Goal: Task Accomplishment & Management: Manage account settings

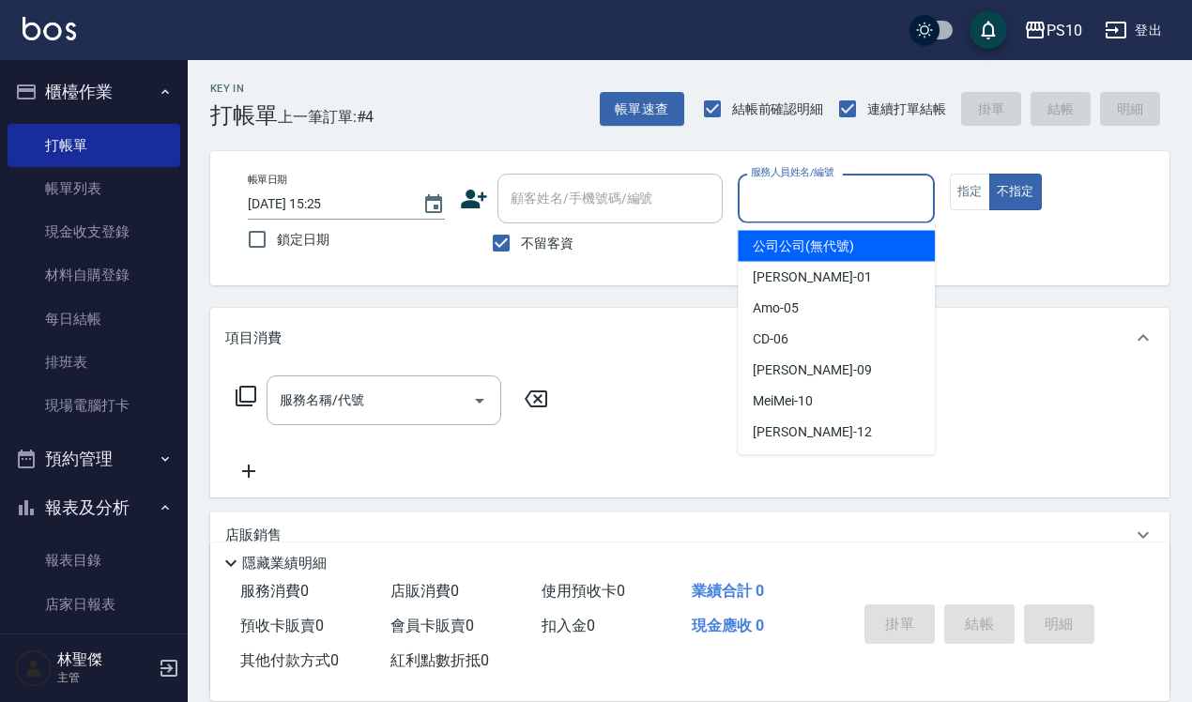
click at [833, 209] on input "服務人員姓名/編號" at bounding box center [836, 198] width 180 height 33
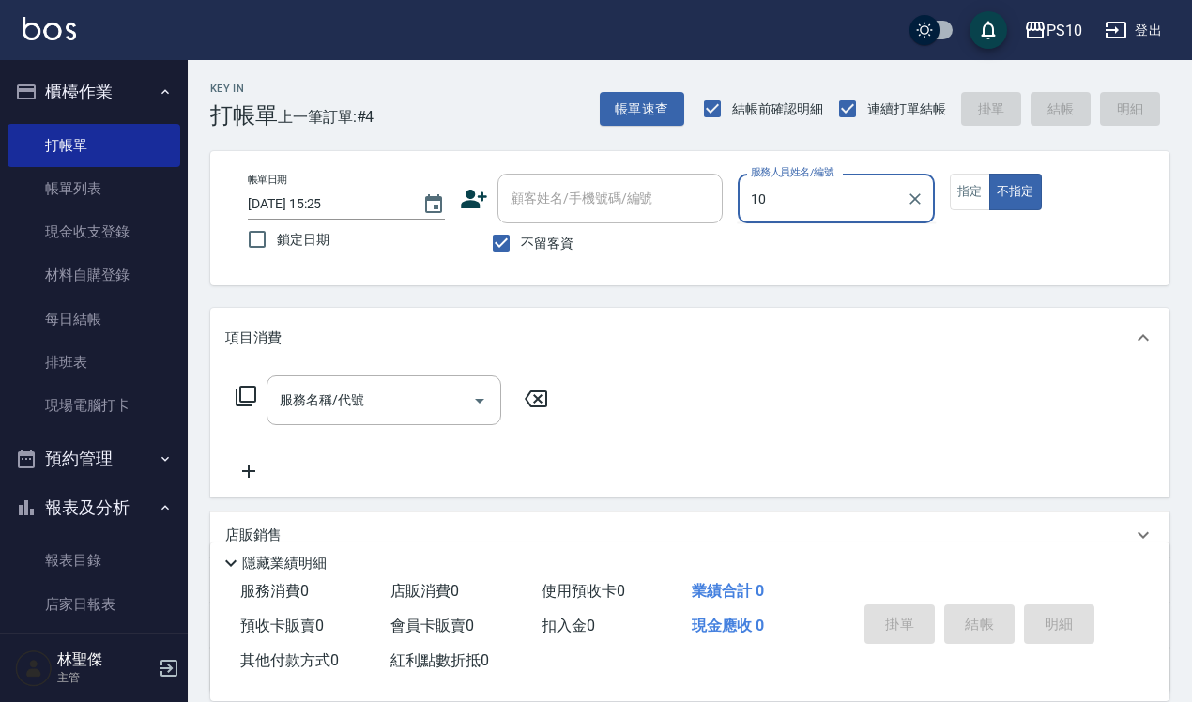
type input "MeiMei-10"
type button "false"
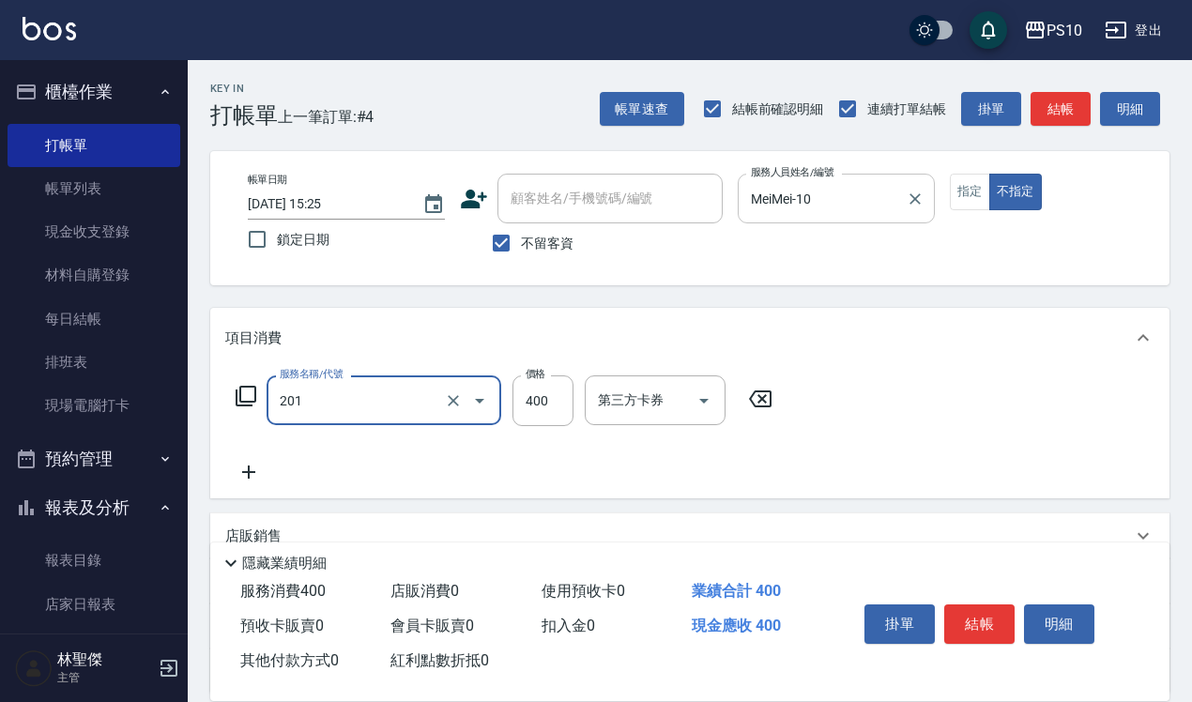
type input "剪髮(201)"
type input "350"
click at [974, 617] on button "結帳" at bounding box center [979, 623] width 70 height 39
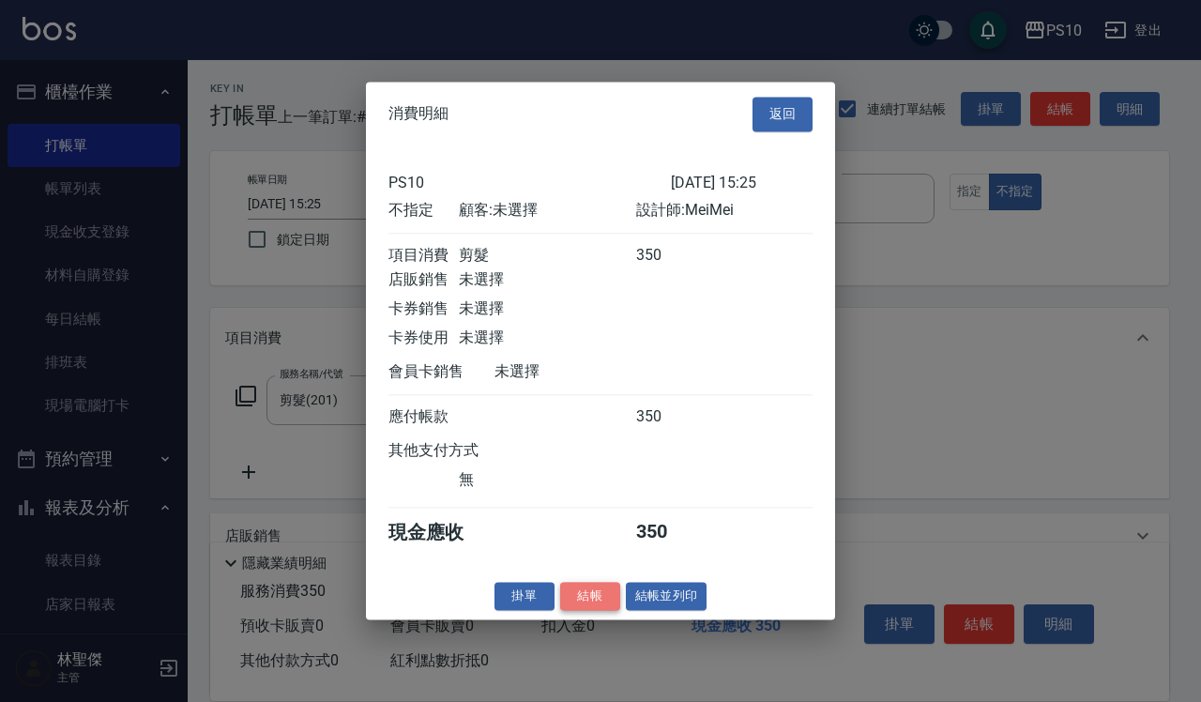
click at [591, 604] on button "結帳" at bounding box center [590, 596] width 60 height 29
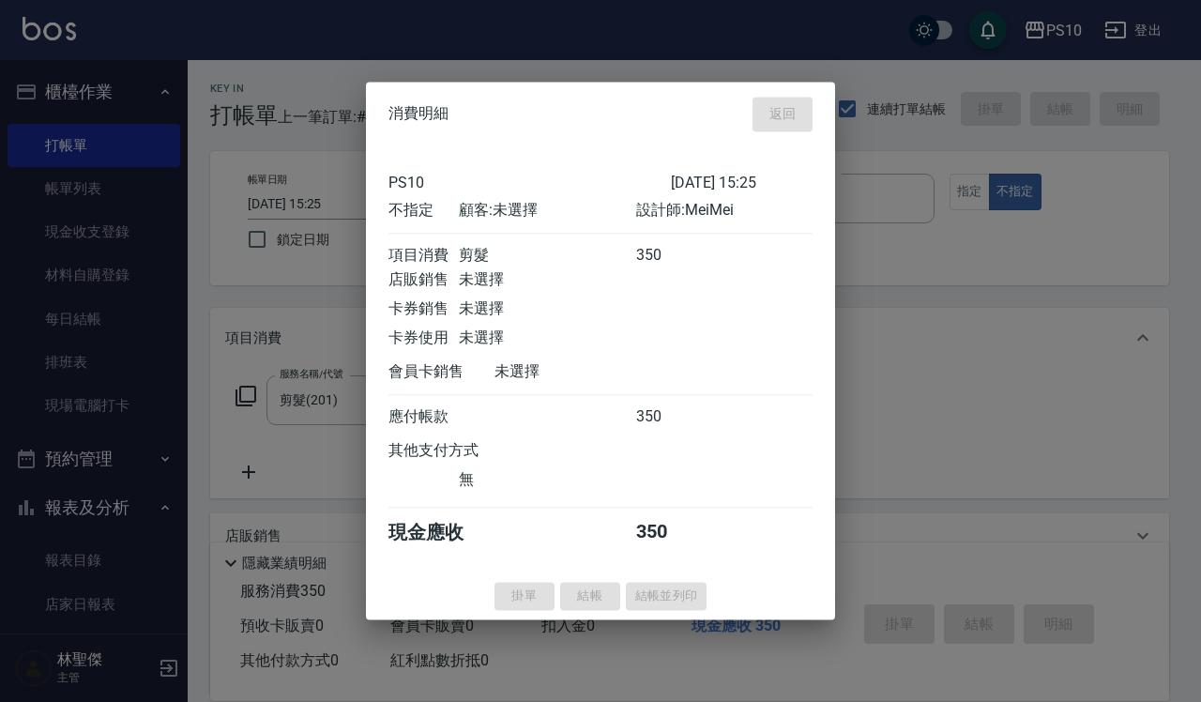
type input "[DATE] 19:16"
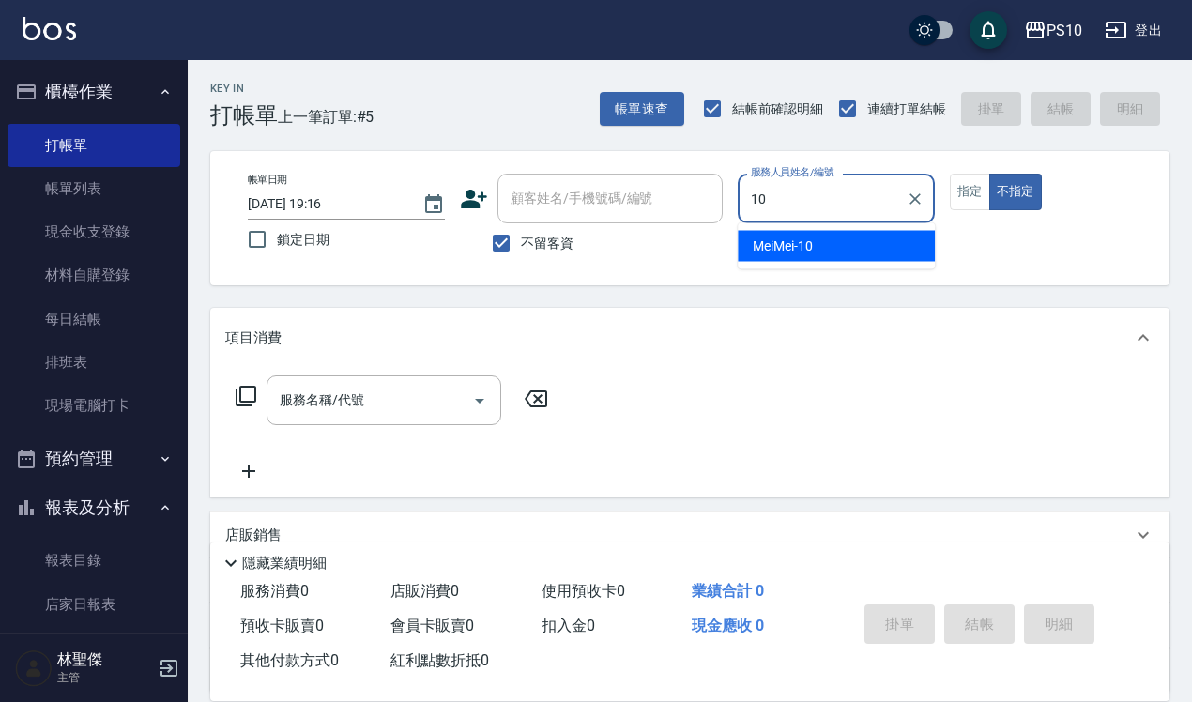
type input "MeiMei-10"
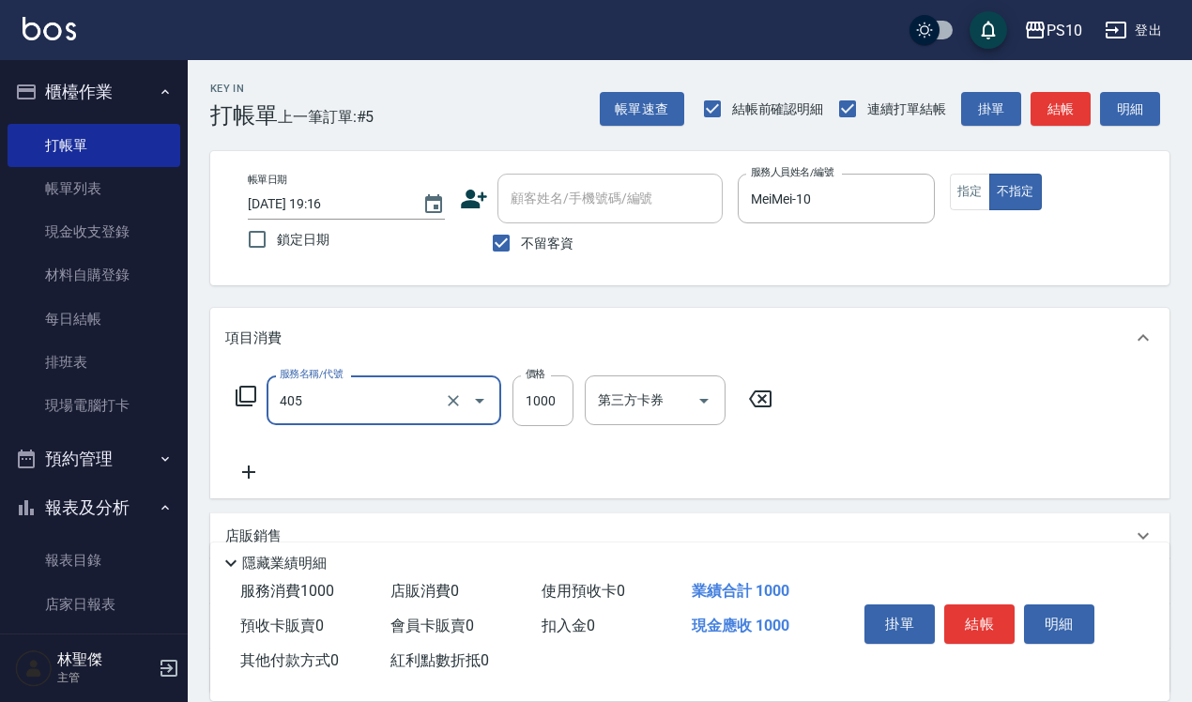
type input "挑染(405)"
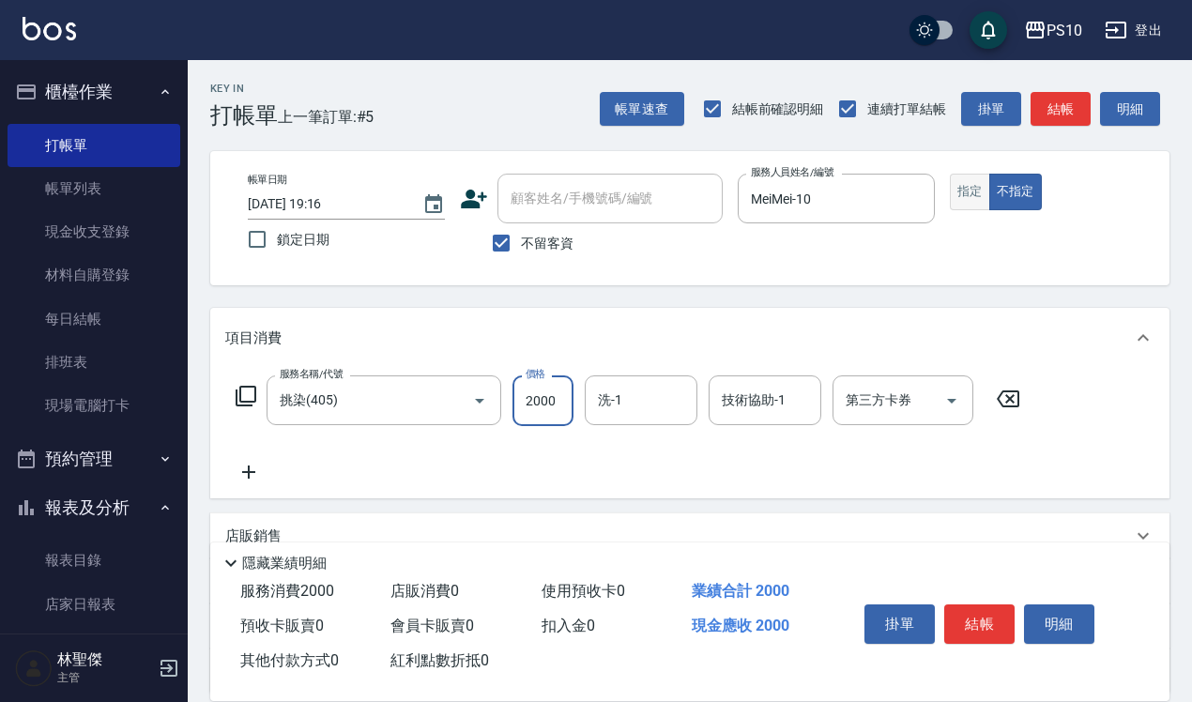
type input "2000"
click at [970, 188] on button "指定" at bounding box center [970, 192] width 40 height 37
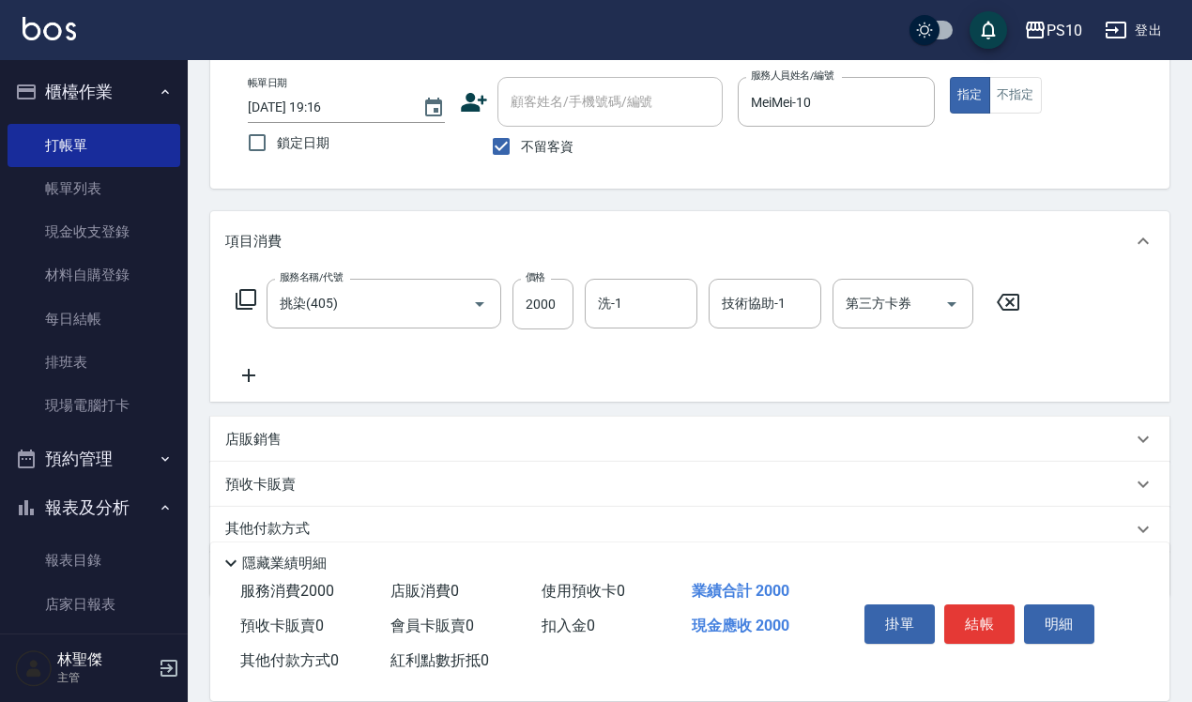
scroll to position [170, 0]
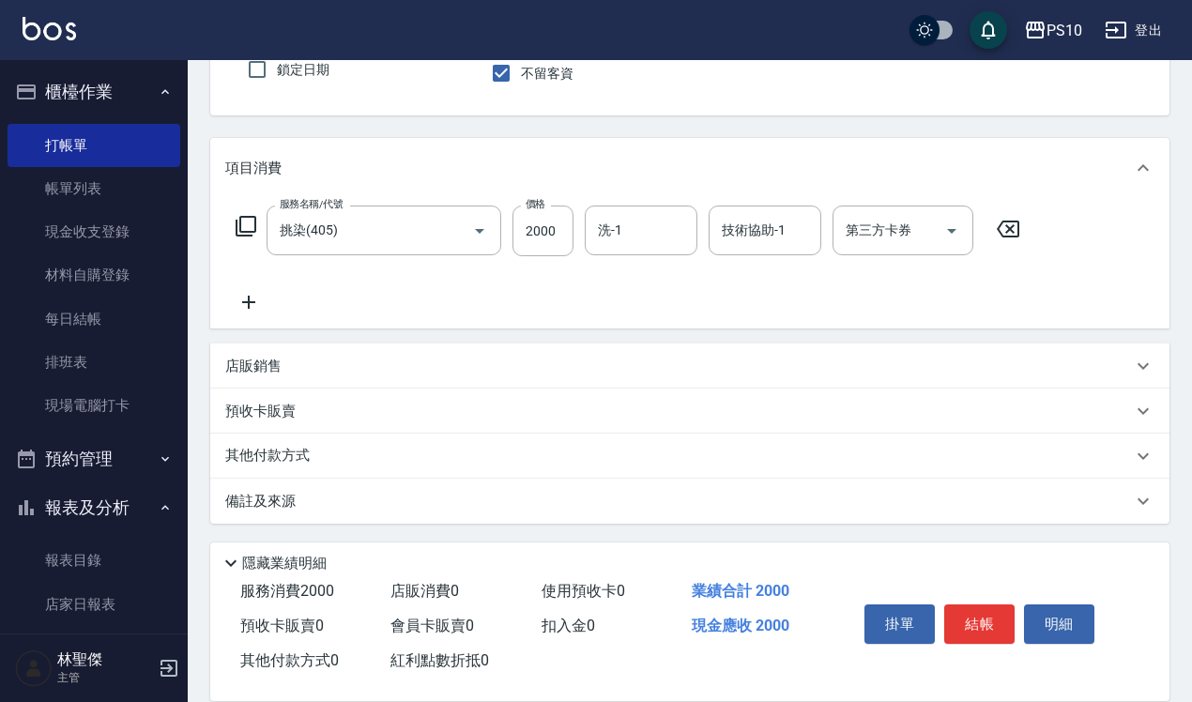
click at [291, 443] on div "其他付款方式" at bounding box center [689, 456] width 959 height 45
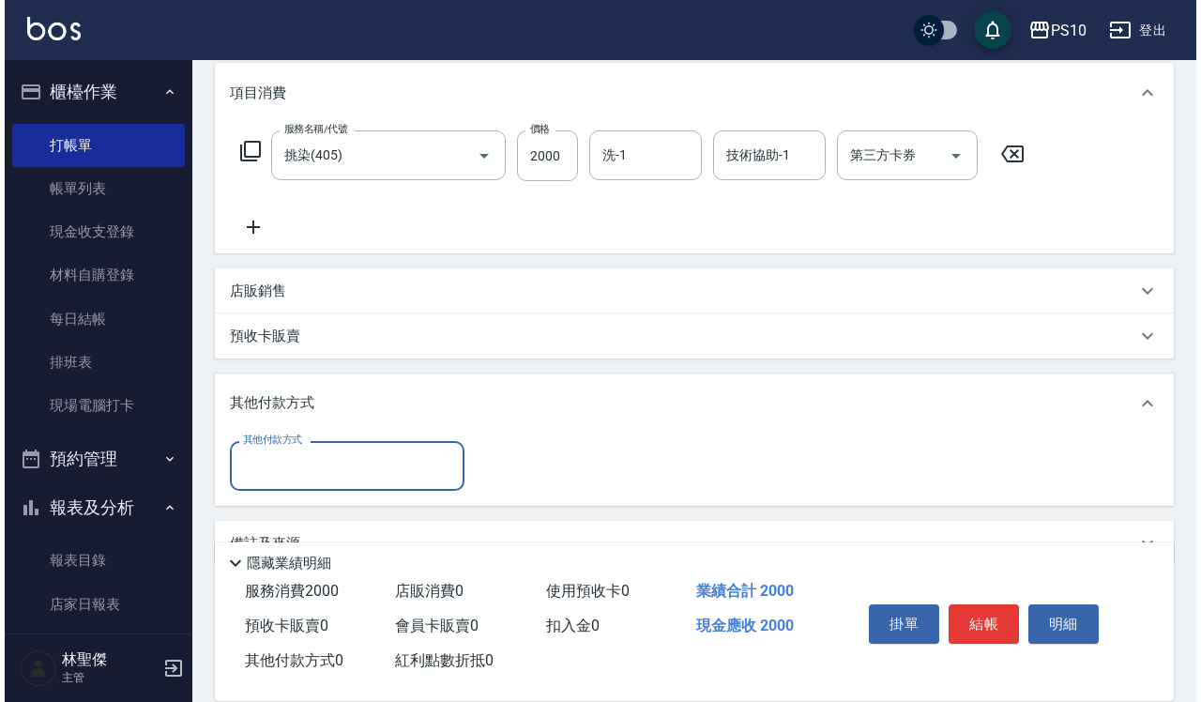
scroll to position [287, 0]
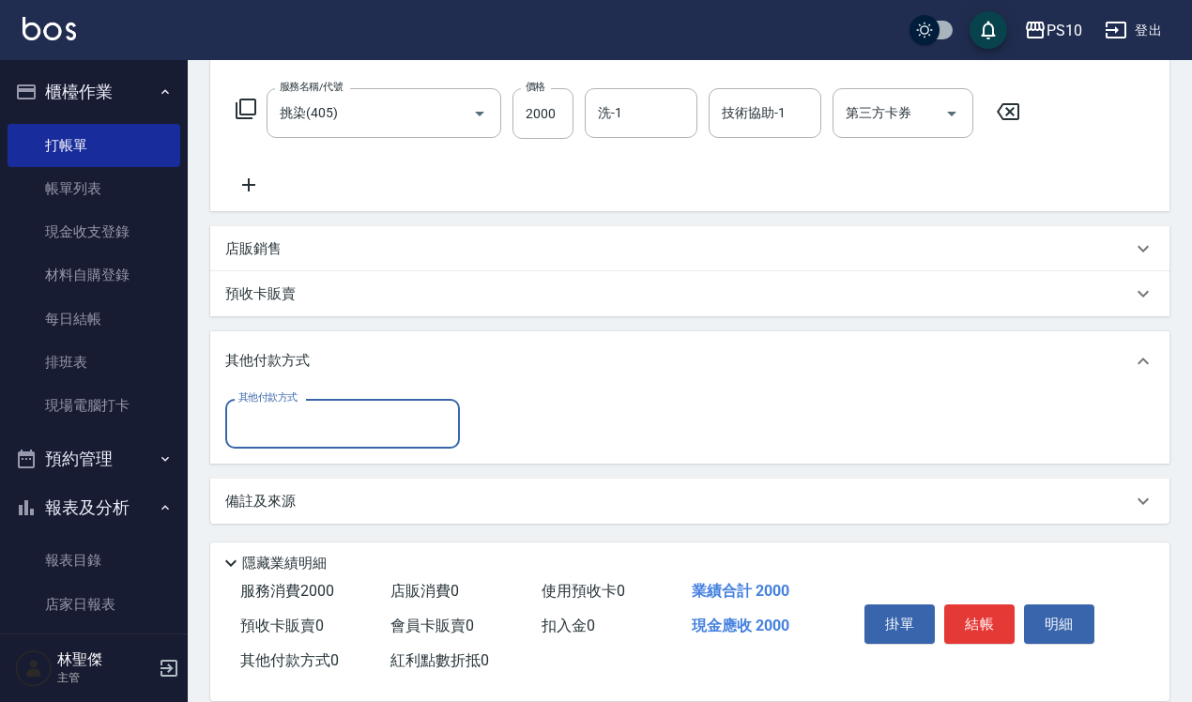
click at [319, 423] on input "其他付款方式" at bounding box center [343, 423] width 218 height 33
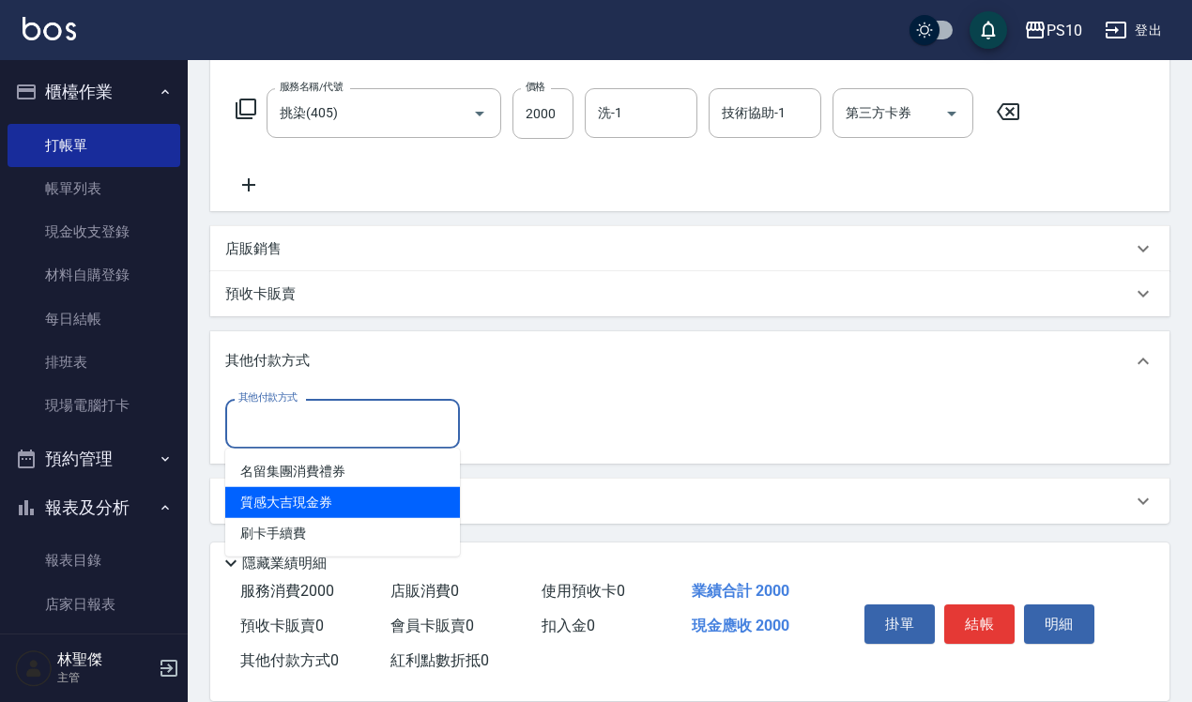
click at [314, 498] on span "質感大吉現金券" at bounding box center [342, 502] width 235 height 31
type input "質感大吉現金券"
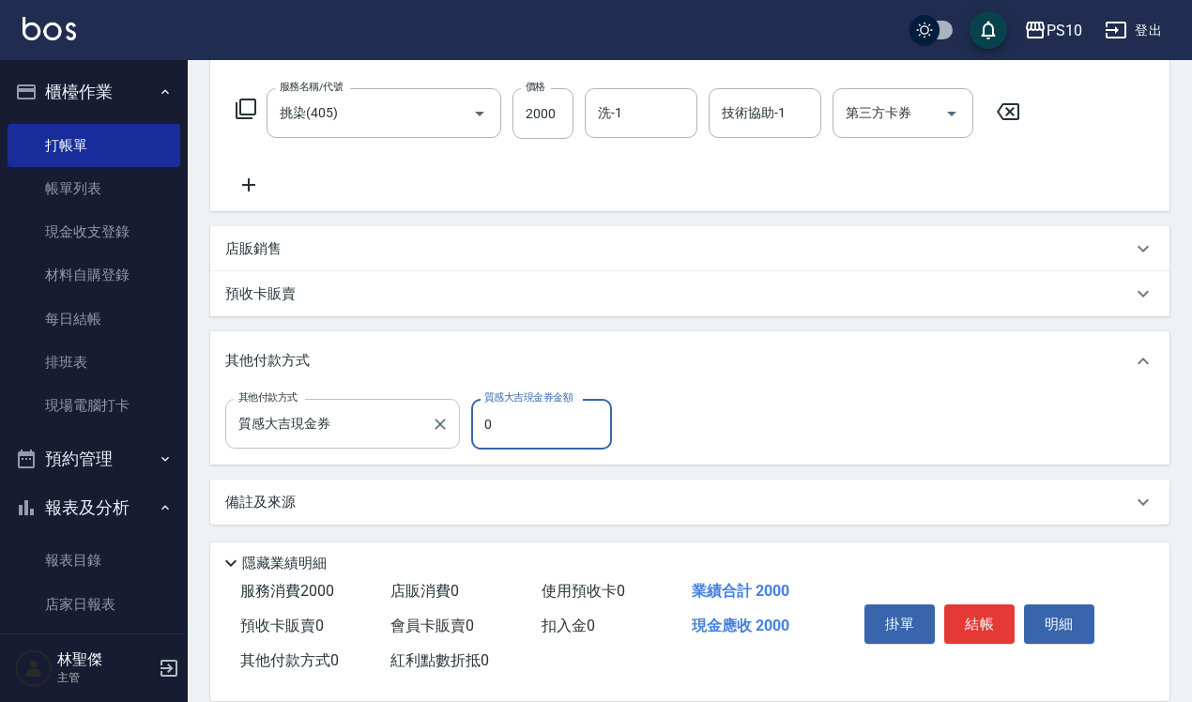
drag, startPoint x: 526, startPoint y: 415, endPoint x: 457, endPoint y: 436, distance: 71.8
click at [457, 436] on div "其他付款方式 質感大吉現金券 其他付款方式 質感大吉現金券金額 0 質感大吉現金券金額" at bounding box center [424, 424] width 398 height 51
type input "2000"
click at [964, 640] on div "掛單 結帳 明細" at bounding box center [979, 626] width 245 height 59
click at [965, 621] on button "結帳" at bounding box center [979, 623] width 70 height 39
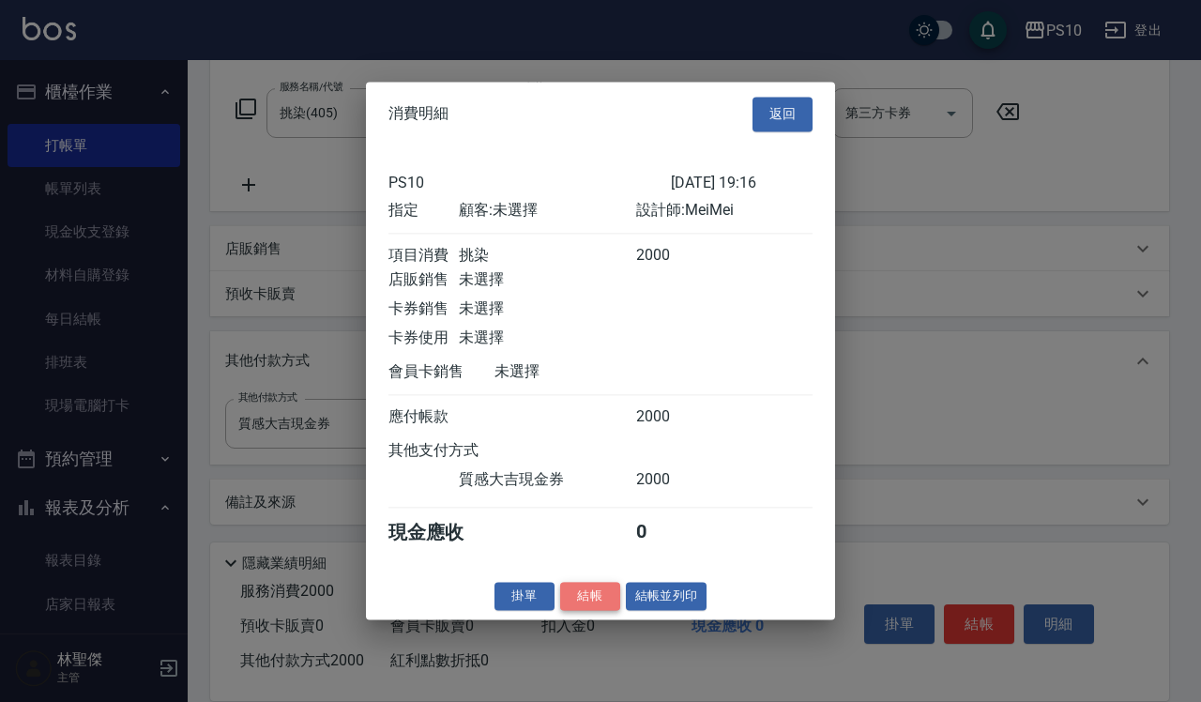
click at [570, 606] on button "結帳" at bounding box center [590, 596] width 60 height 29
type input "[DATE] 19:17"
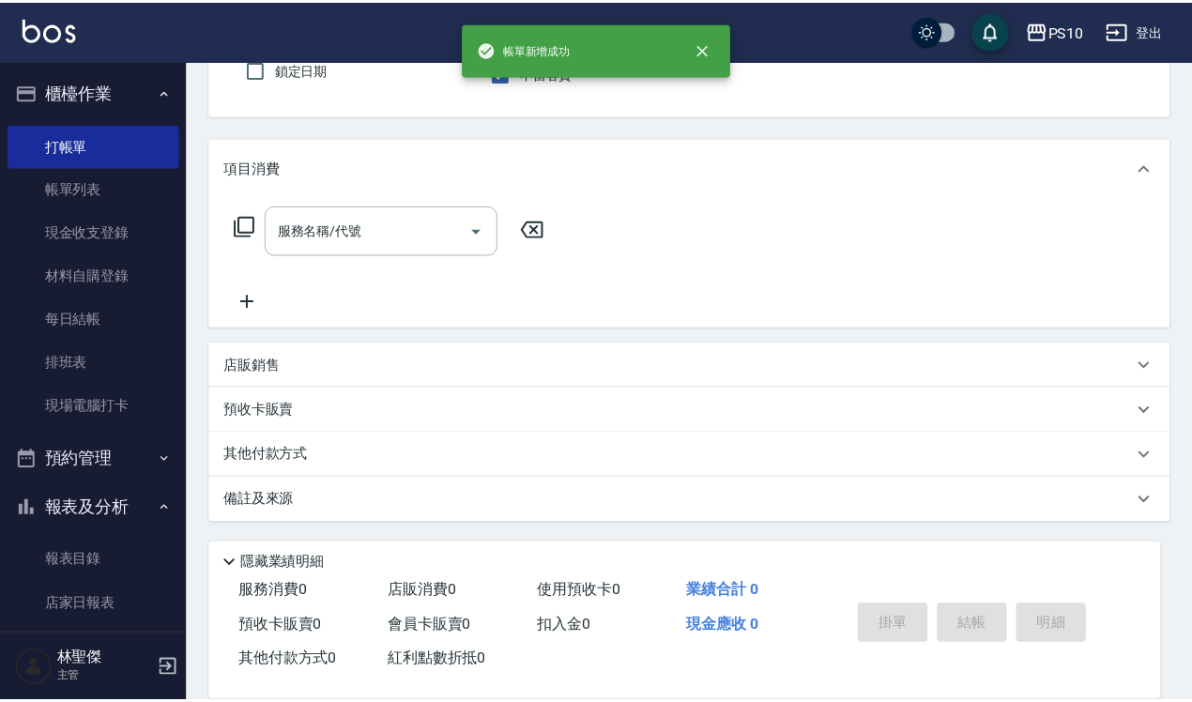
scroll to position [0, 0]
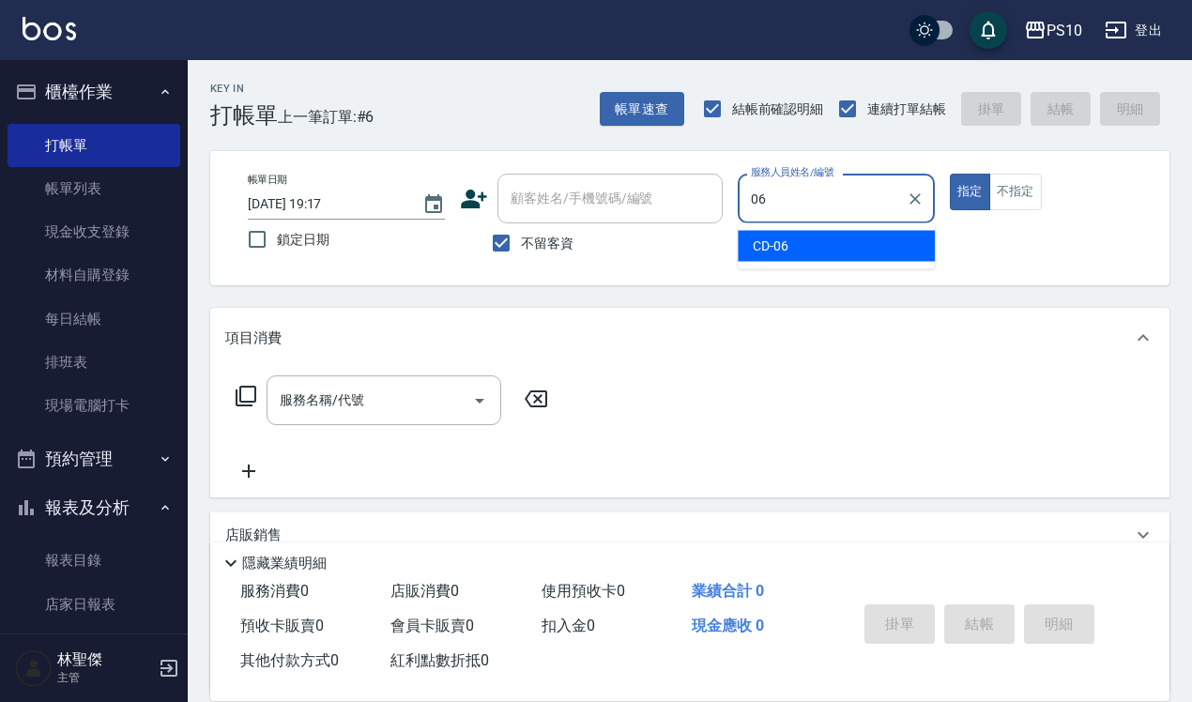
type input "CD-06"
type button "true"
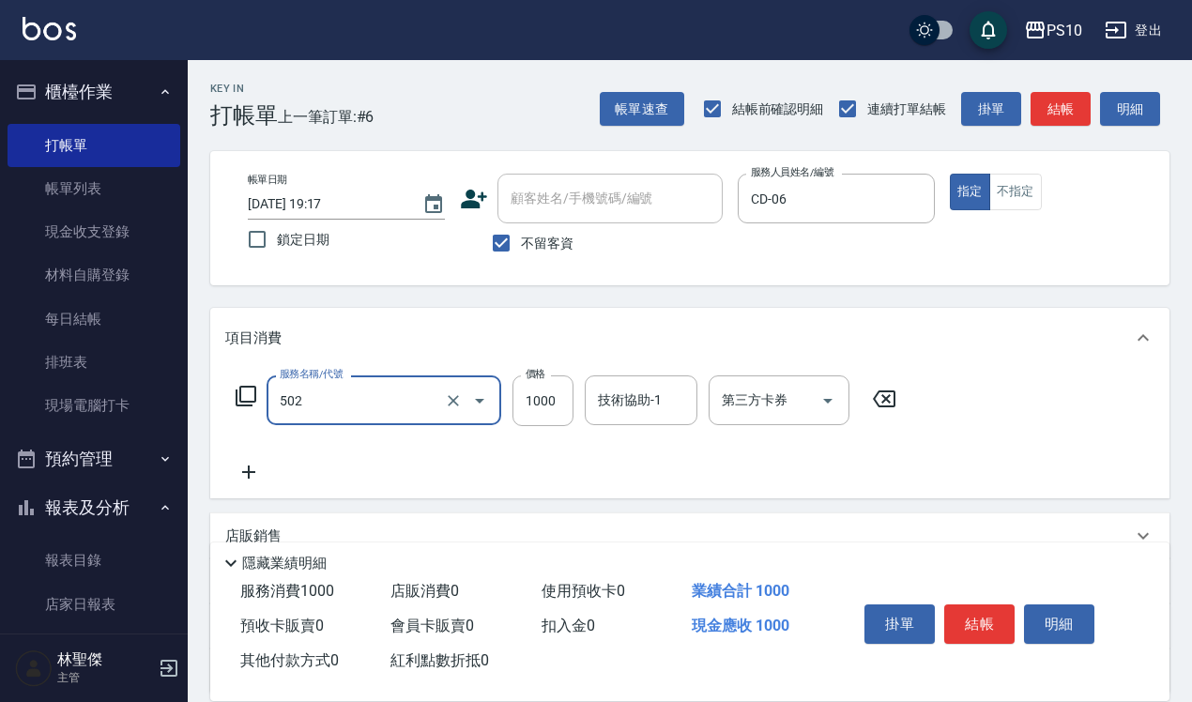
type input "洋甘菊護髮(502)"
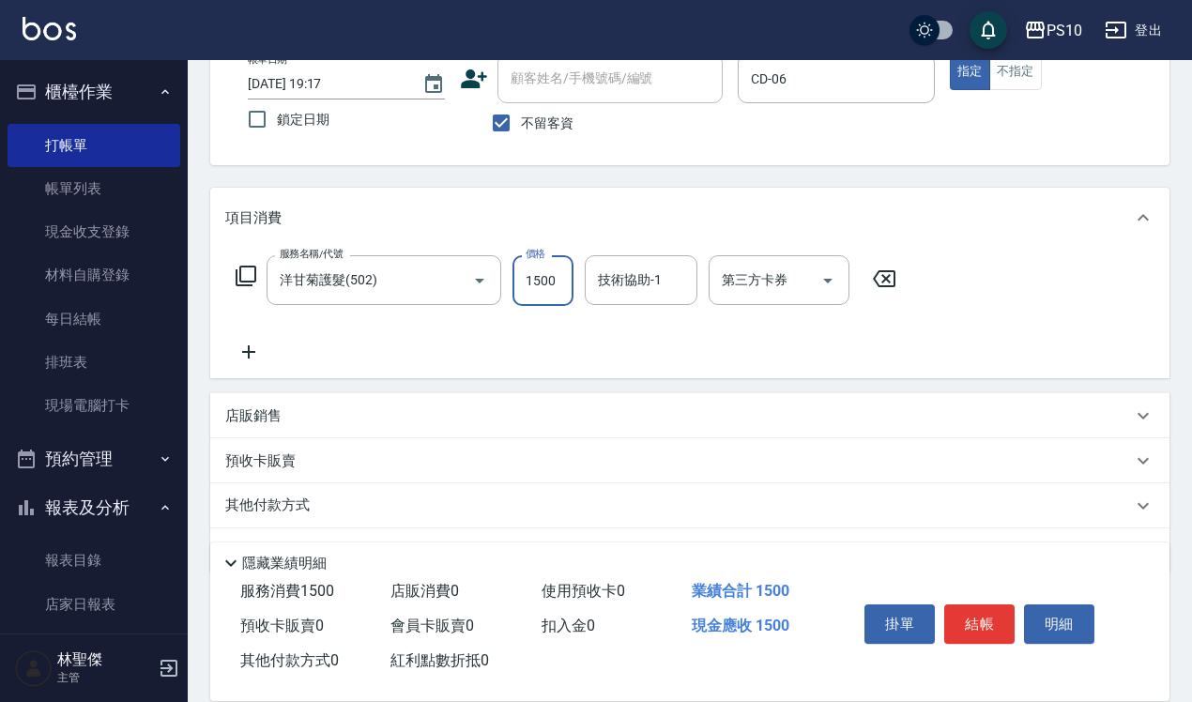
scroll to position [170, 0]
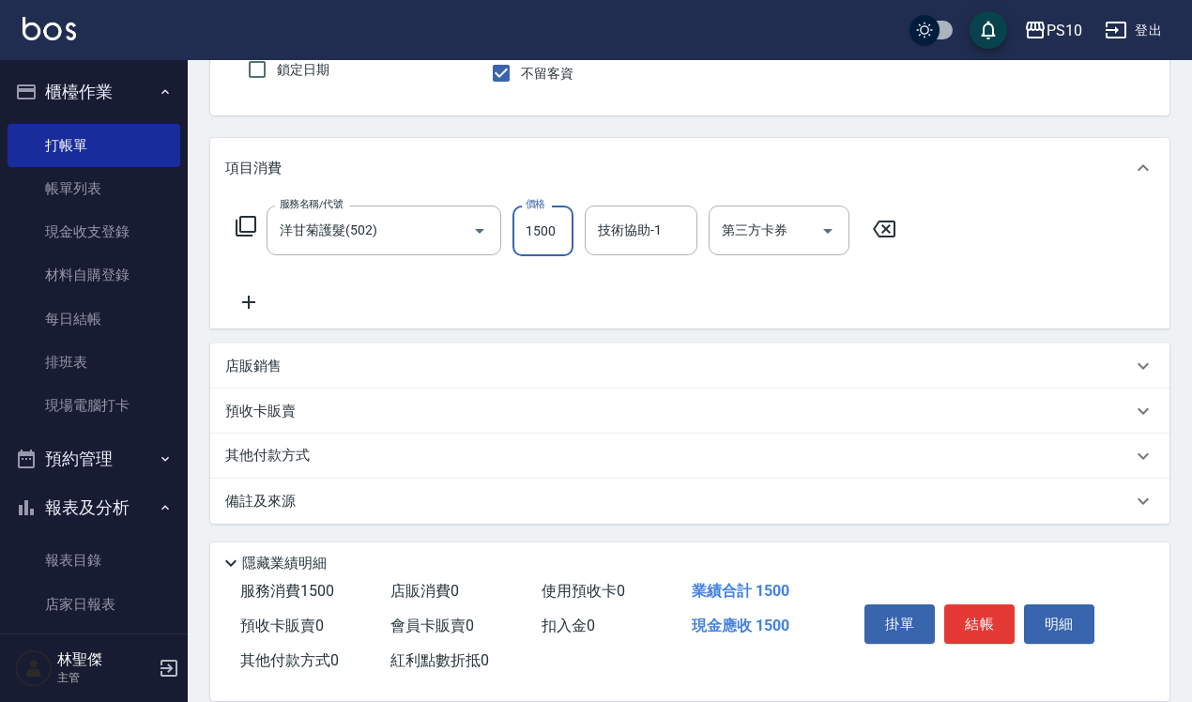
type input "1500"
click at [305, 451] on p "其他付款方式" at bounding box center [272, 456] width 94 height 21
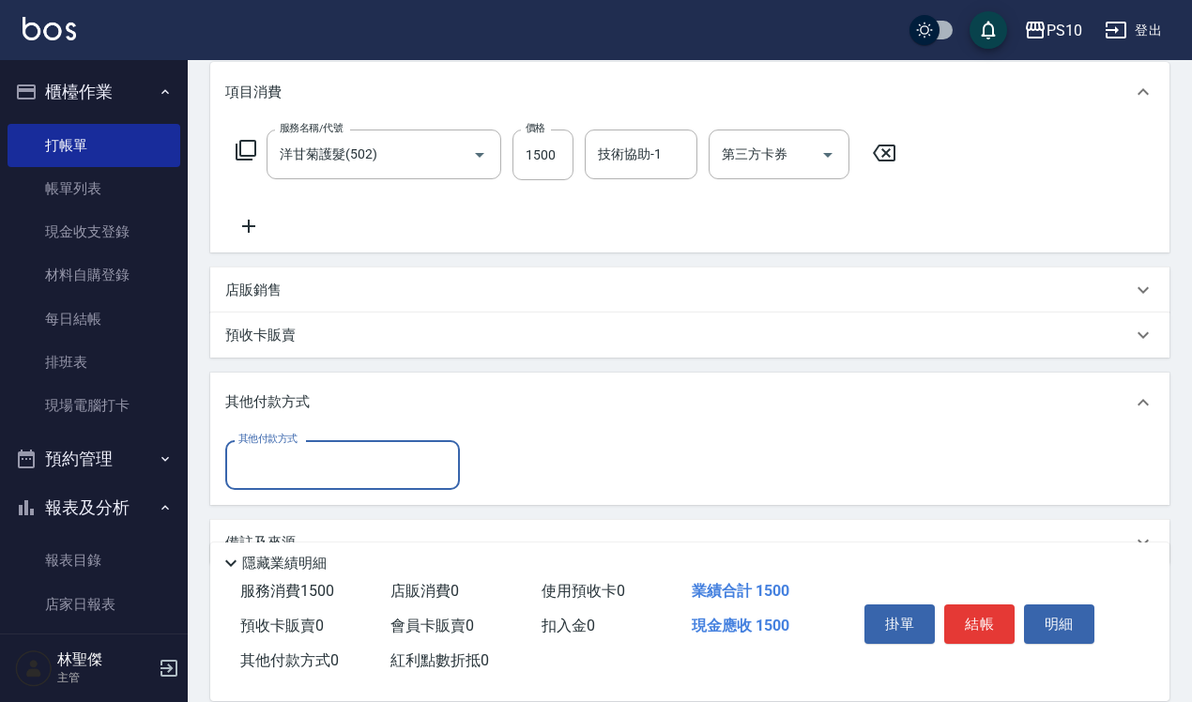
scroll to position [287, 0]
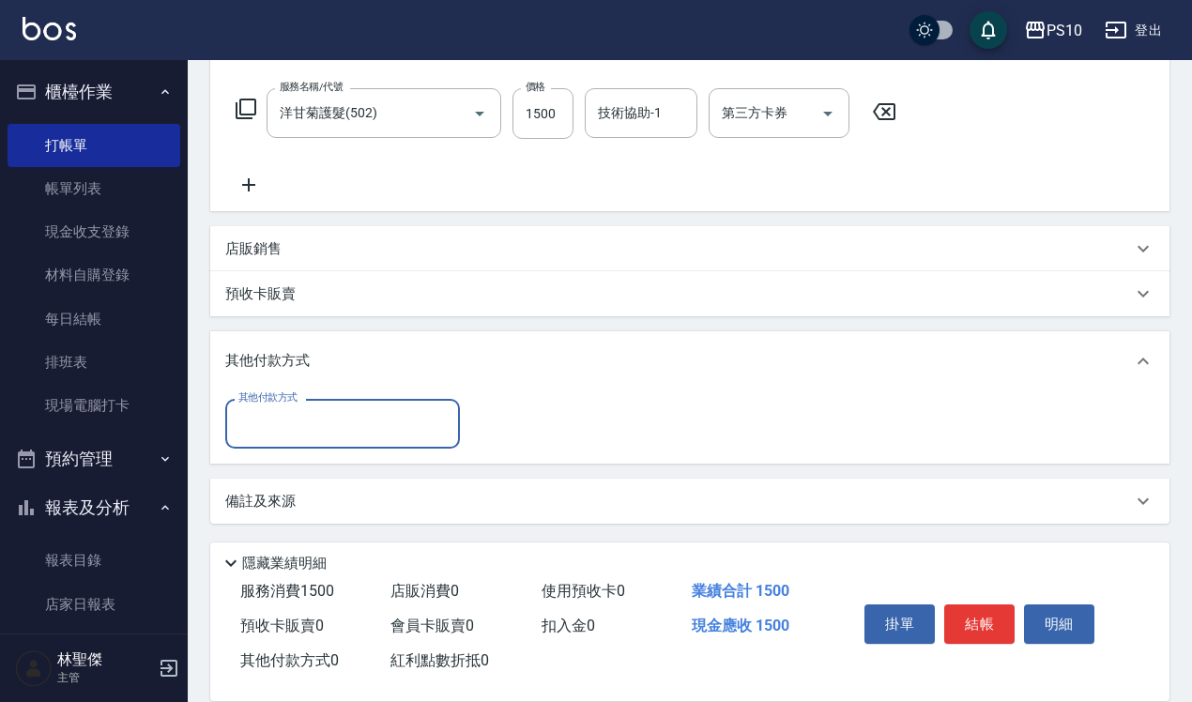
click at [317, 434] on input "其他付款方式" at bounding box center [343, 423] width 218 height 33
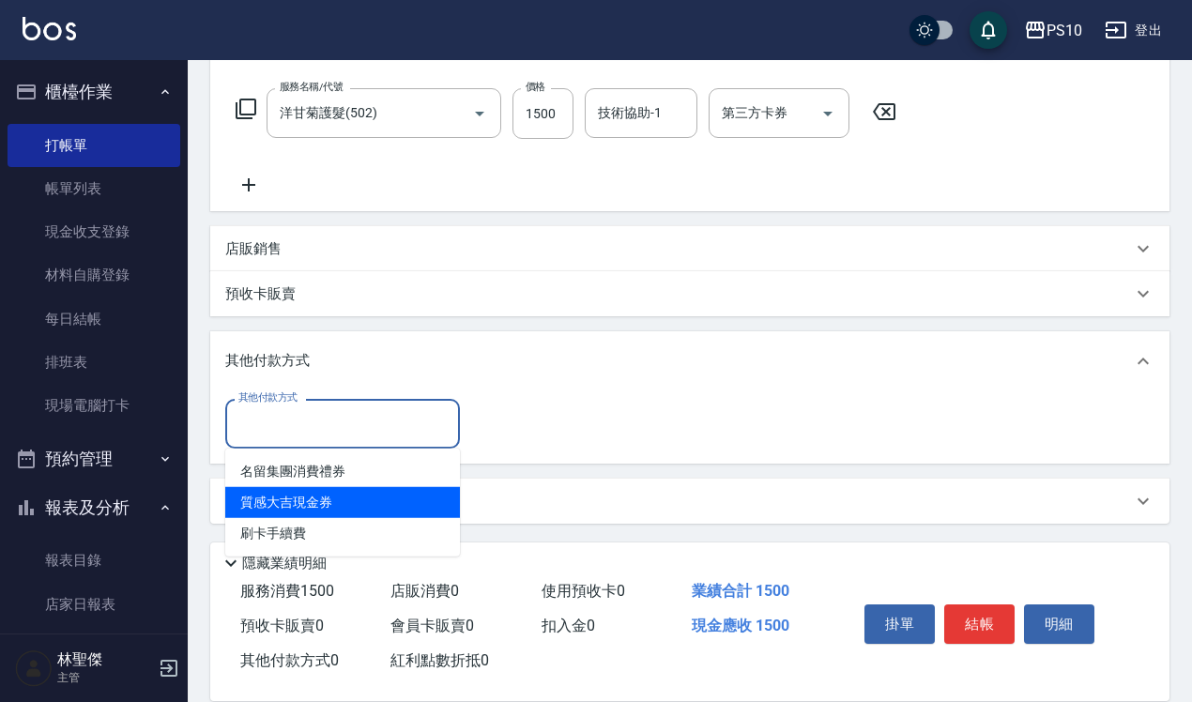
click at [349, 510] on span "質感大吉現金券" at bounding box center [342, 502] width 235 height 31
type input "質感大吉現金券"
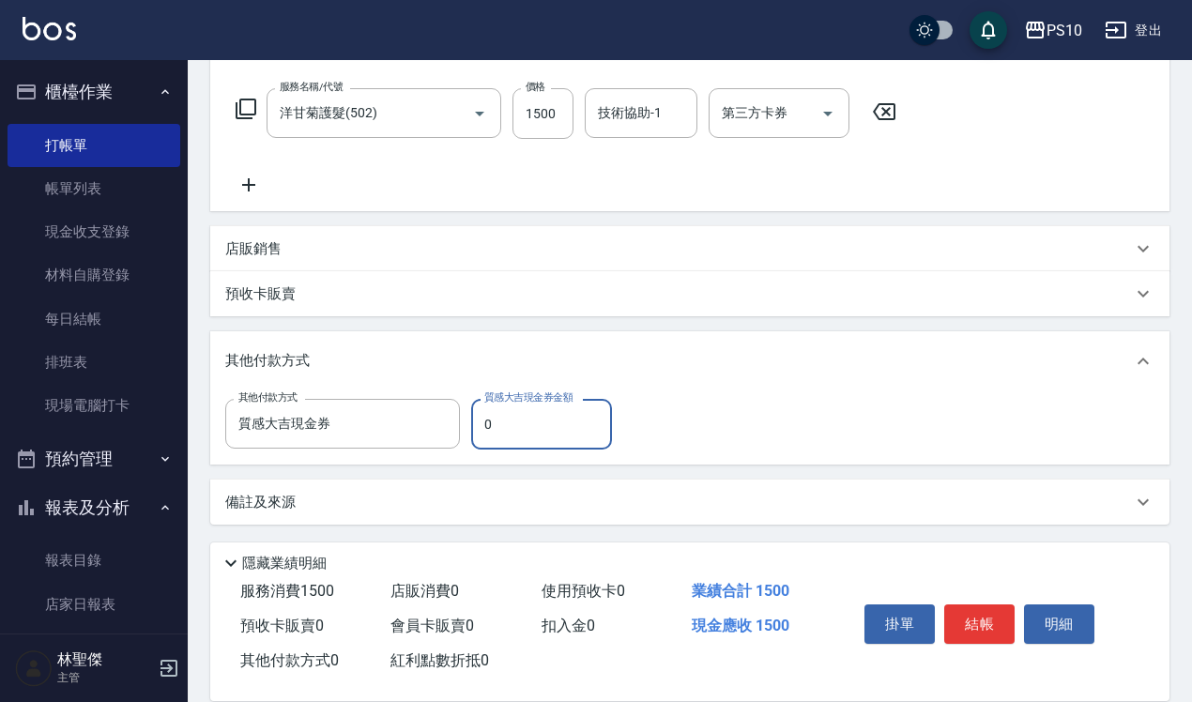
drag, startPoint x: 497, startPoint y: 430, endPoint x: 477, endPoint y: 420, distance: 23.1
click at [477, 420] on input "0" at bounding box center [541, 424] width 141 height 51
type input "1500"
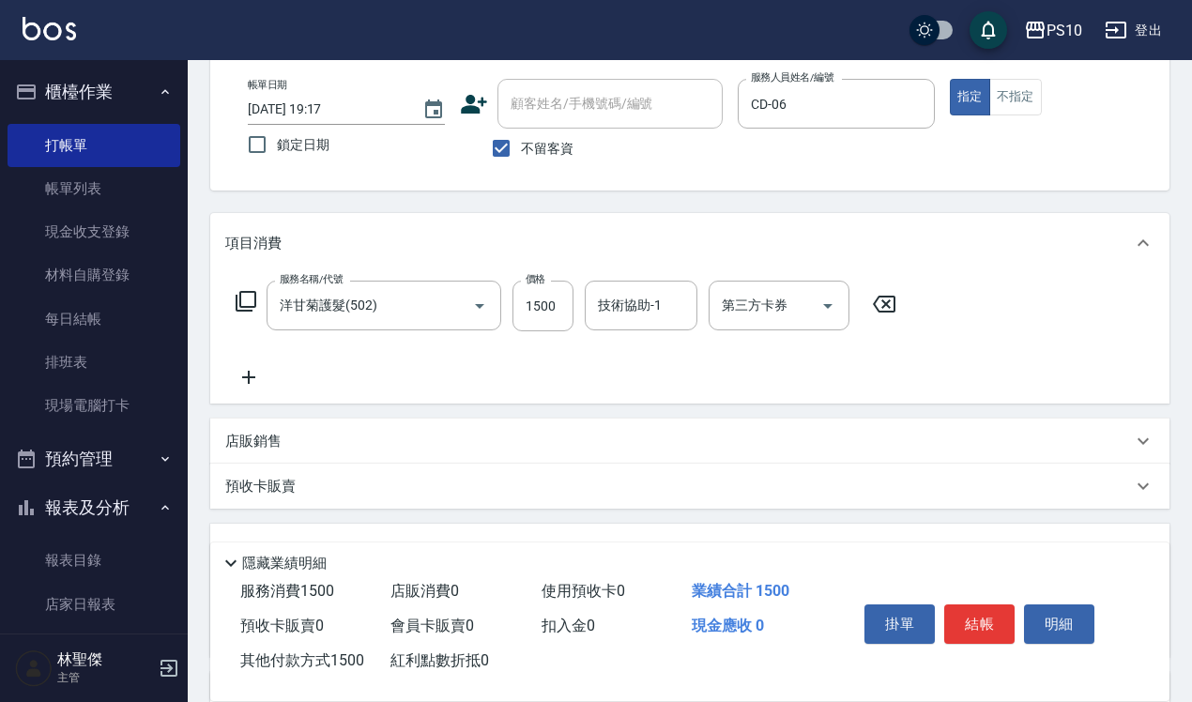
scroll to position [0, 0]
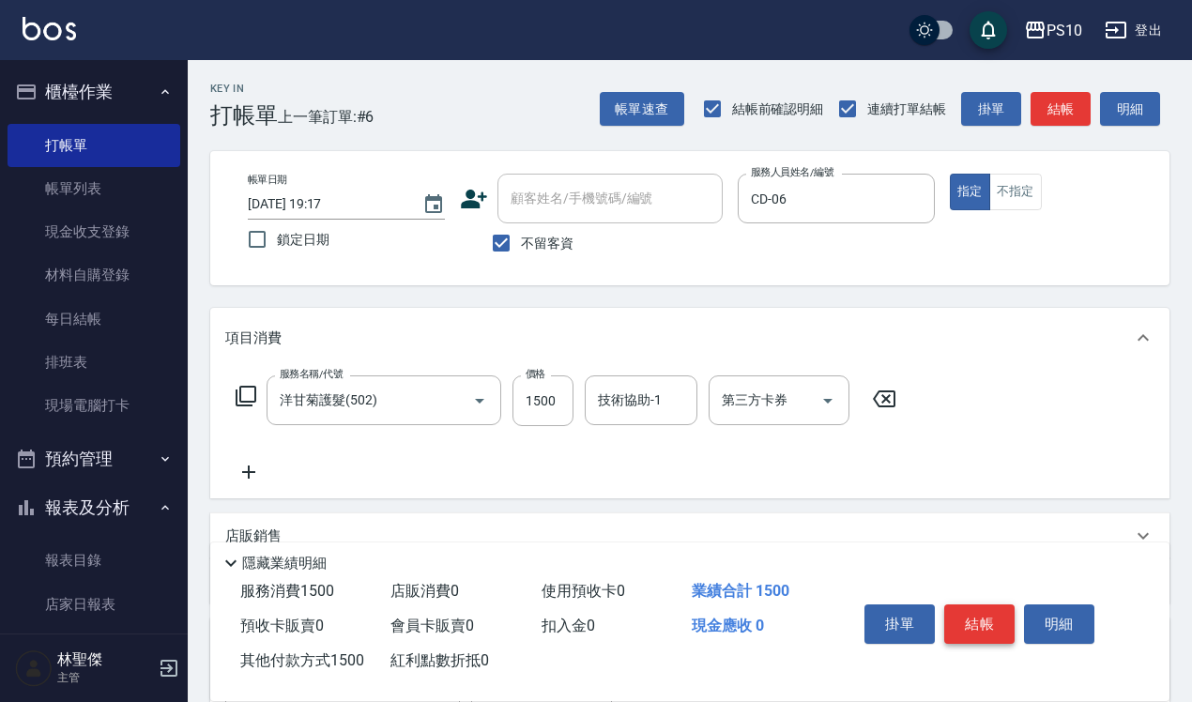
click at [988, 632] on button "結帳" at bounding box center [979, 623] width 70 height 39
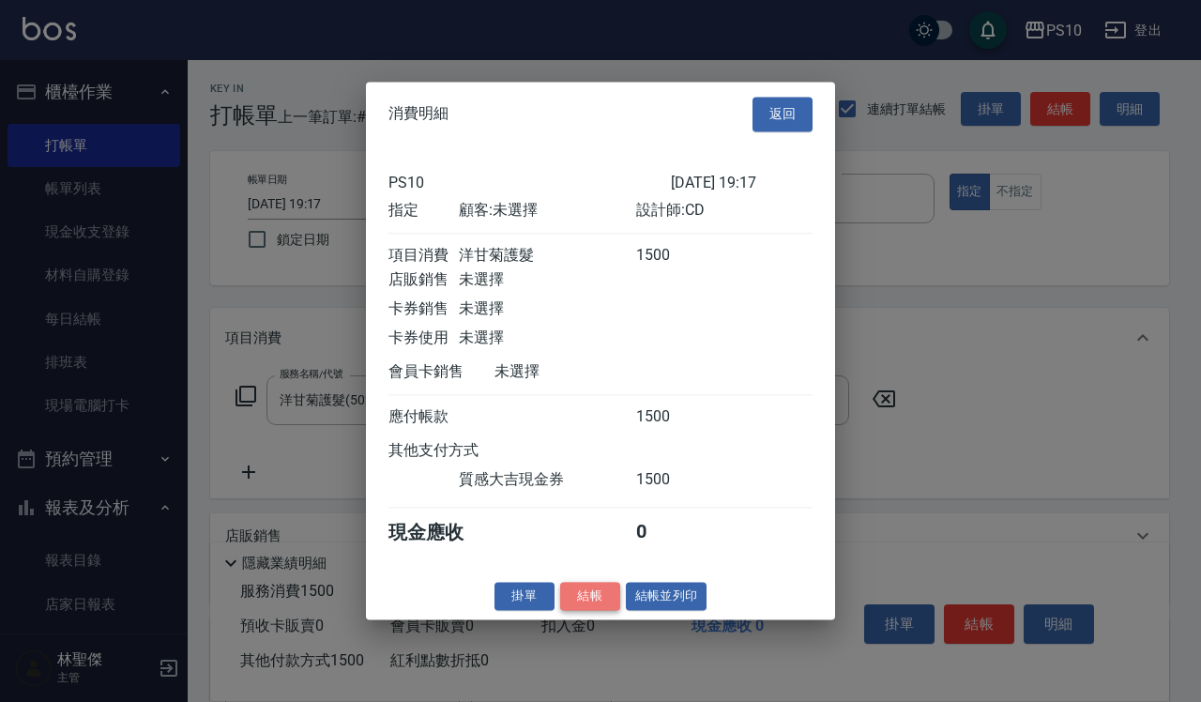
click at [588, 611] on button "結帳" at bounding box center [590, 596] width 60 height 29
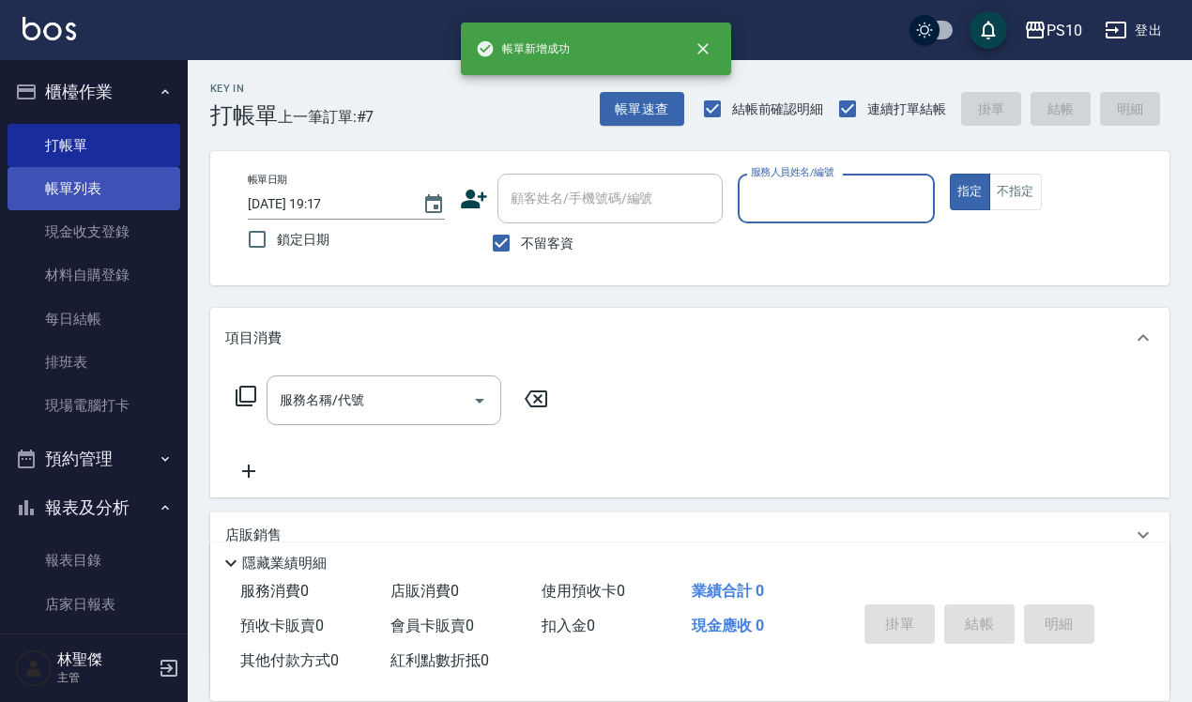
click at [86, 197] on link "帳單列表" at bounding box center [94, 188] width 173 height 43
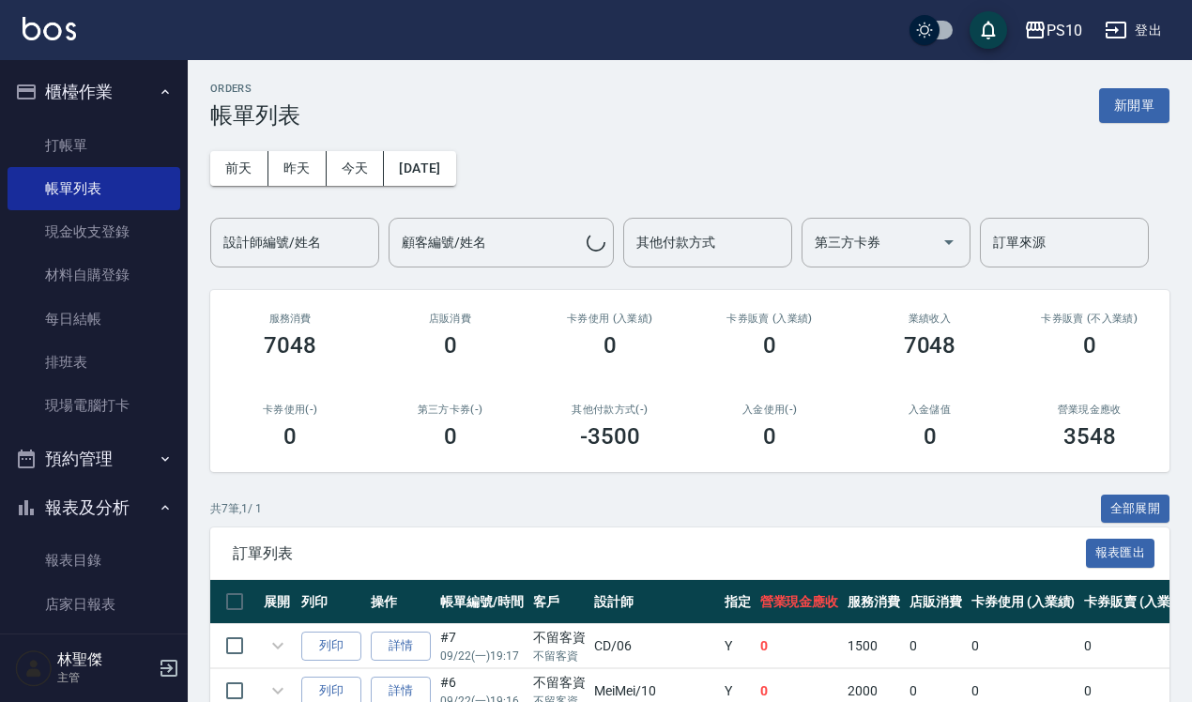
scroll to position [330, 0]
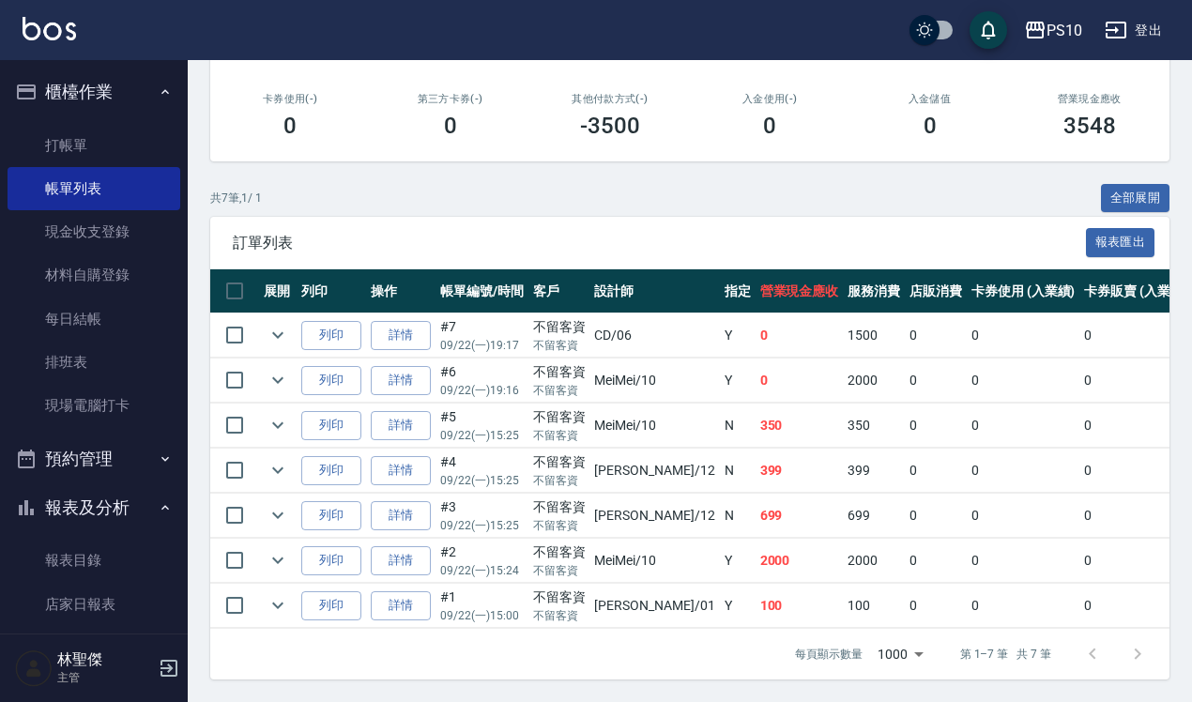
click at [409, 366] on link "詳情" at bounding box center [401, 380] width 60 height 29
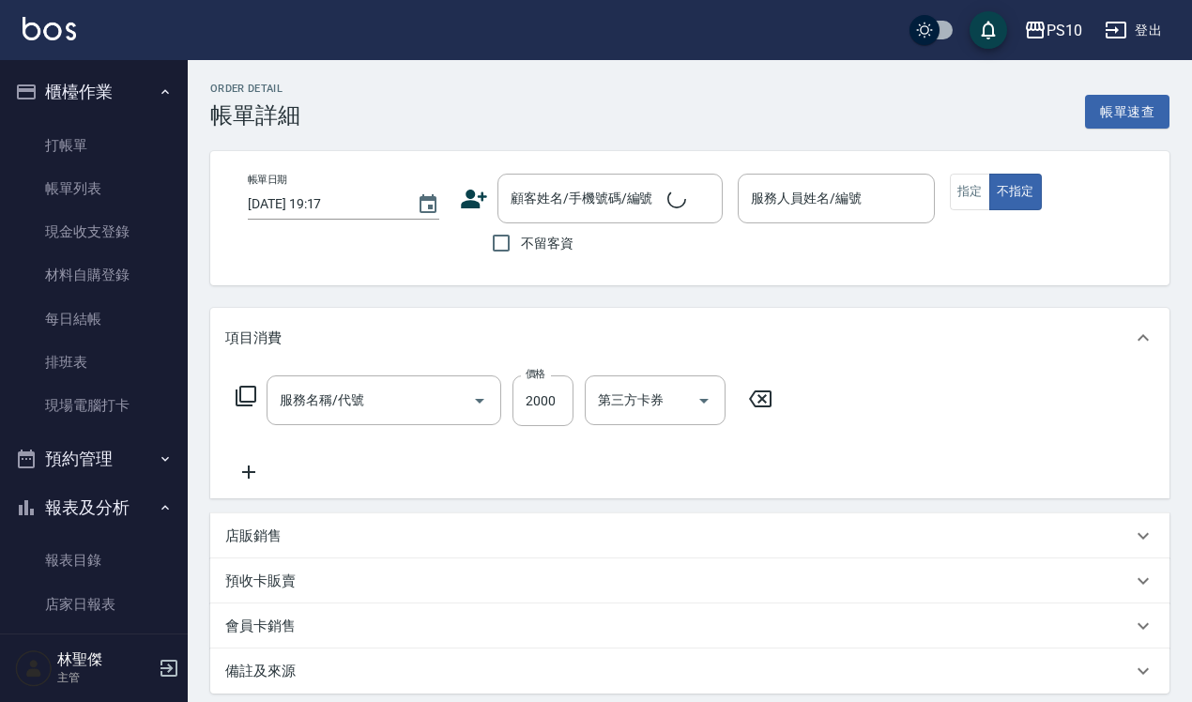
type input "[DATE] 19:16"
checkbox input "true"
type input "MeiMei-10"
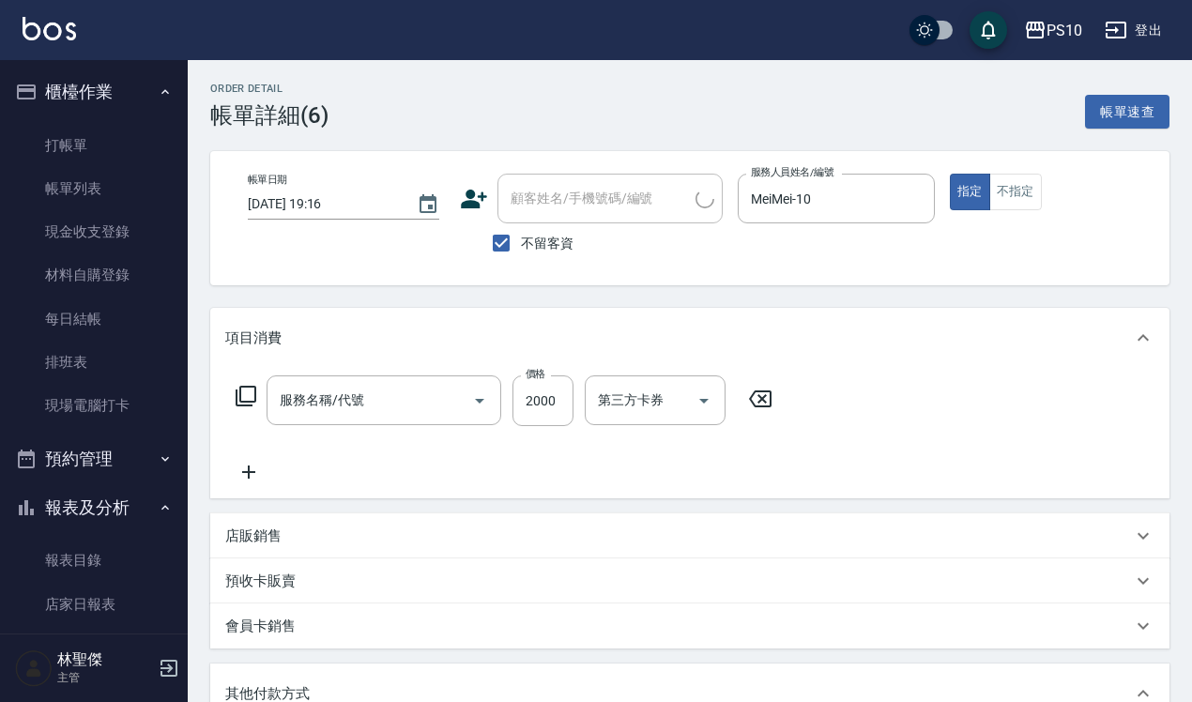
type input "挑染(405)"
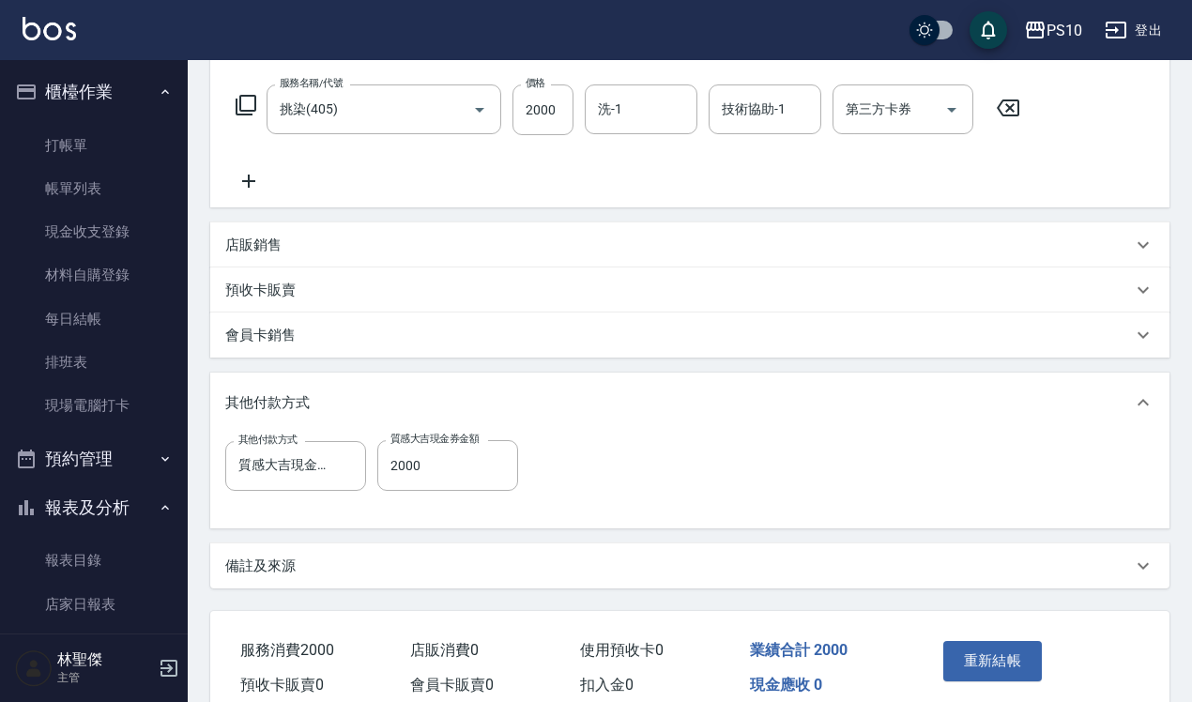
scroll to position [378, 0]
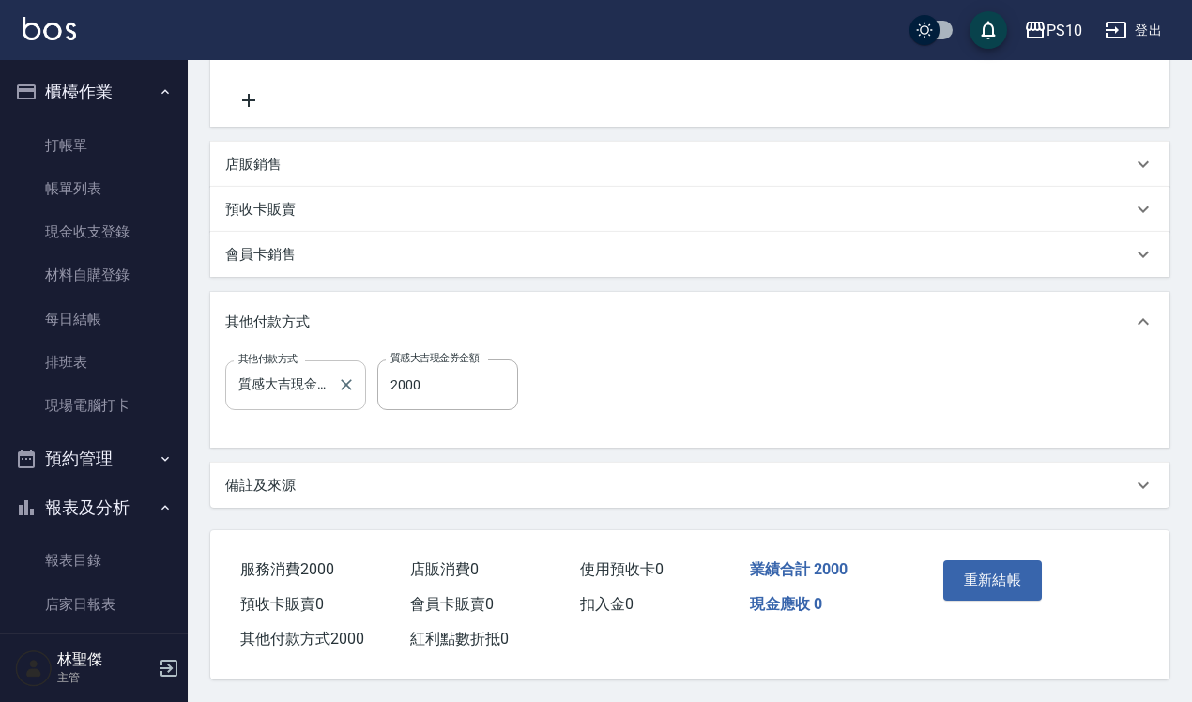
click at [331, 373] on div "質感大吉現金券 其他付款方式" at bounding box center [295, 385] width 141 height 50
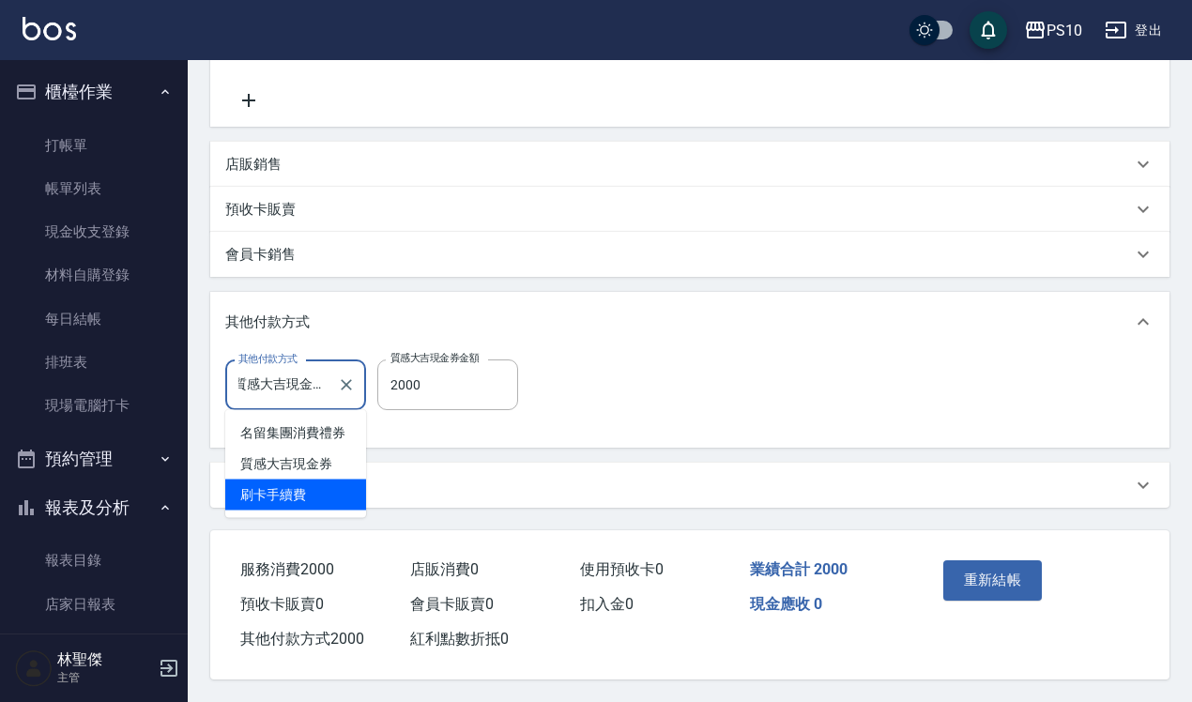
click at [315, 483] on span "刷卡手續費" at bounding box center [295, 495] width 141 height 31
type input "刷卡手續費"
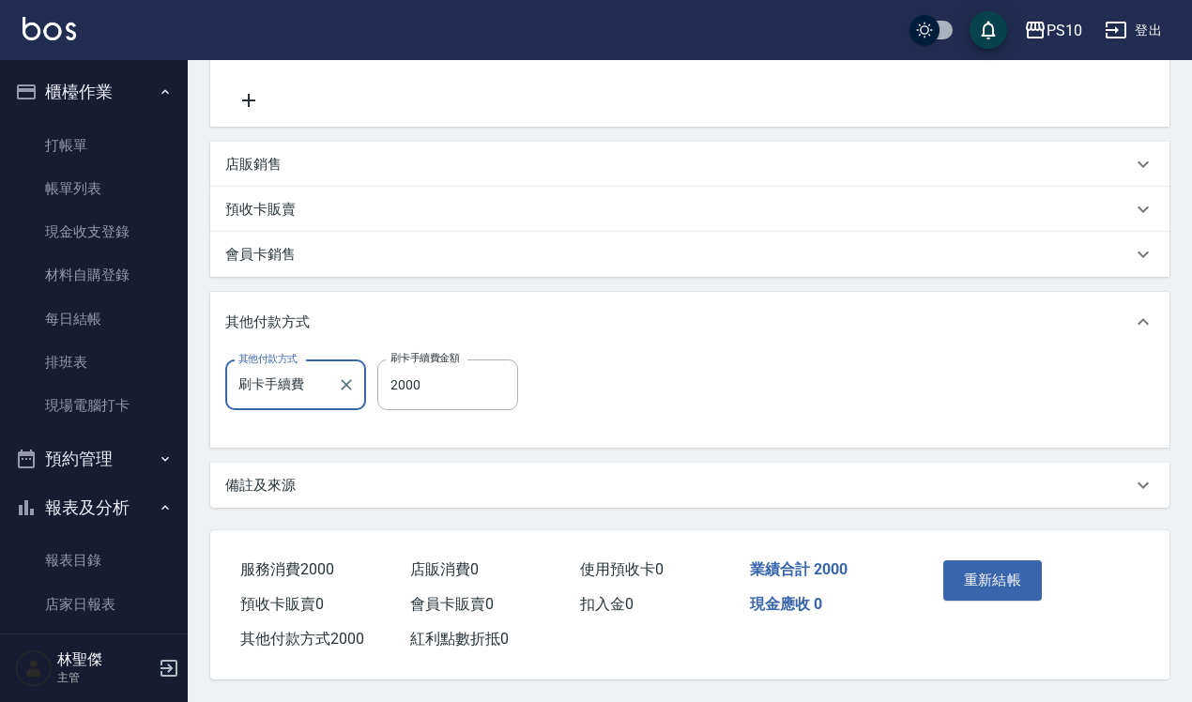
scroll to position [0, 0]
click at [990, 561] on button "重新結帳" at bounding box center [992, 579] width 99 height 39
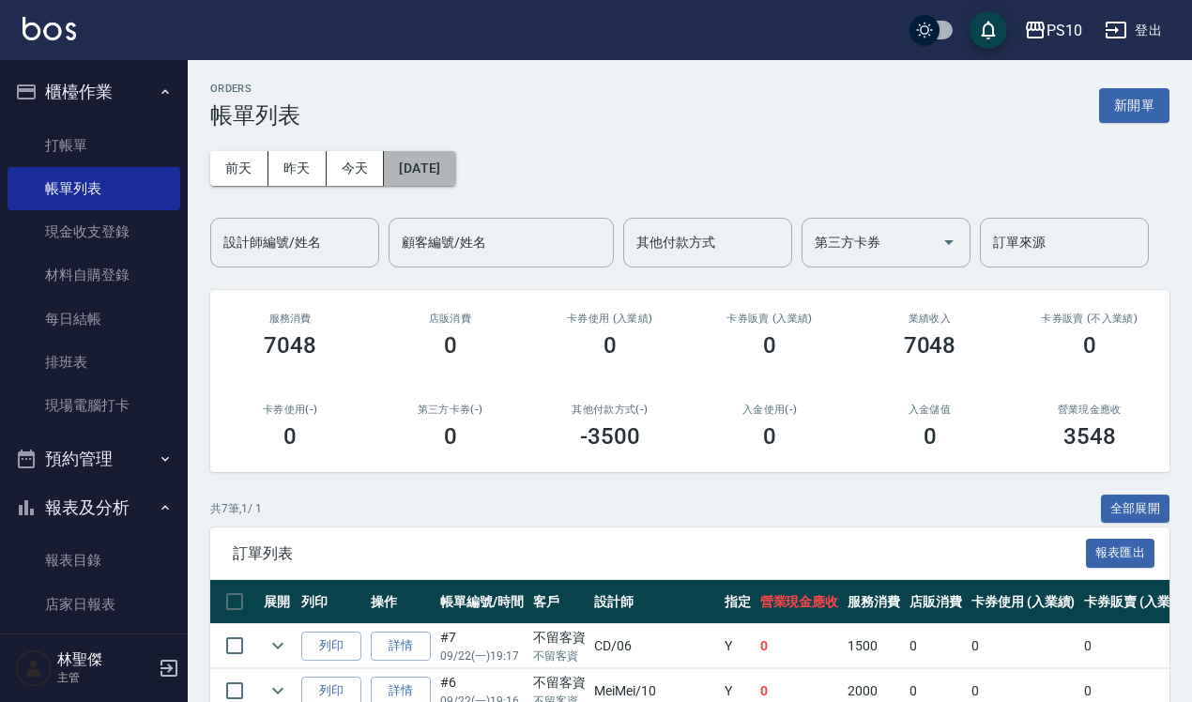
click at [453, 176] on button "[DATE]" at bounding box center [419, 168] width 71 height 35
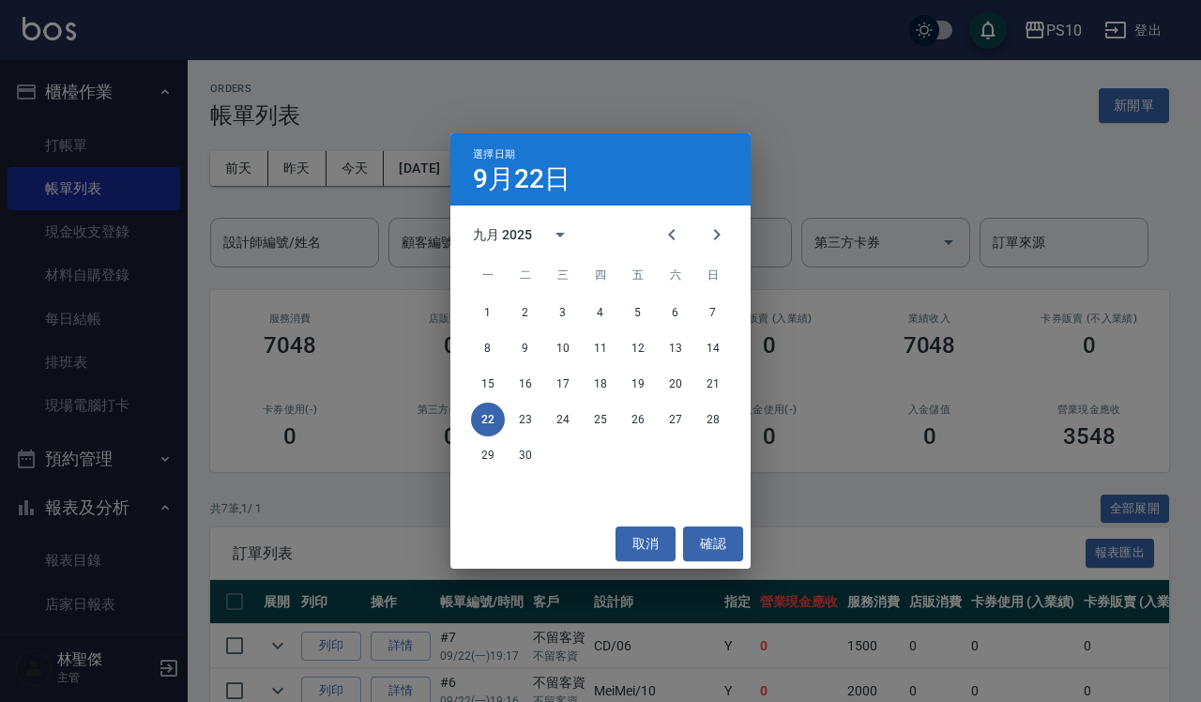
click at [771, 469] on div "選擇日期 [DATE] 九月 2025 一 二 三 四 五 六 日 1 2 3 4 5 6 7 8 9 10 11 12 13 14 15 16 17 18 …" at bounding box center [600, 351] width 1201 height 702
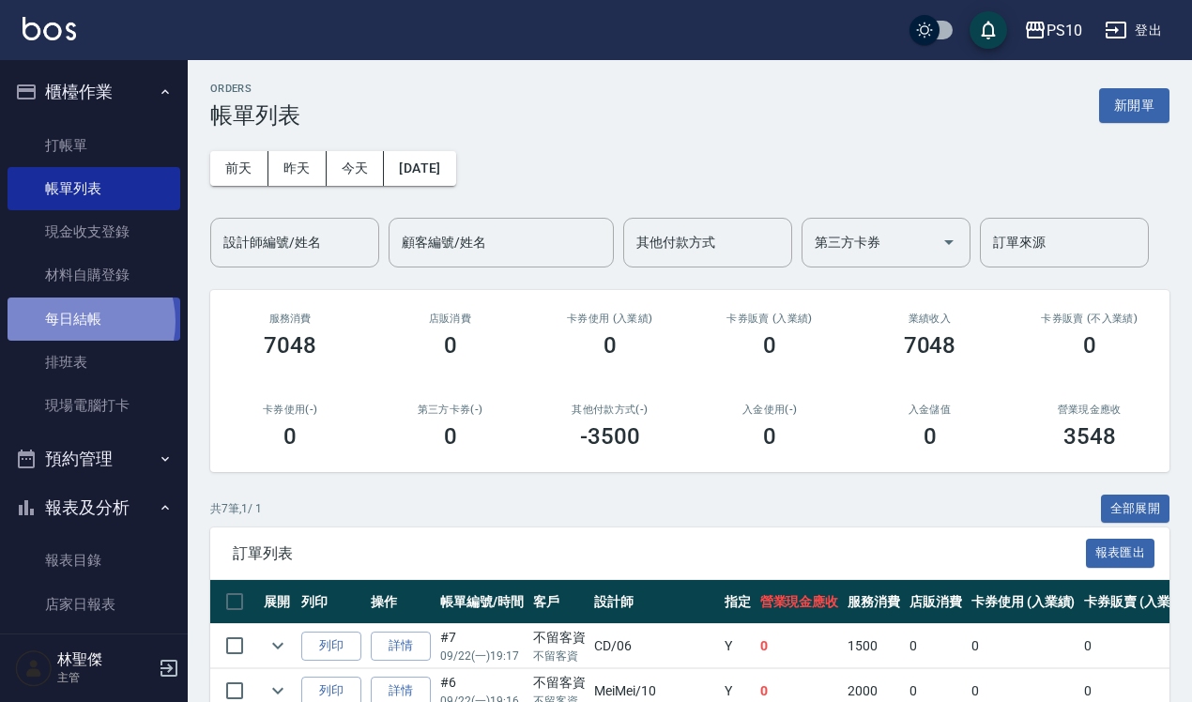
click at [76, 321] on link "每日結帳" at bounding box center [94, 319] width 173 height 43
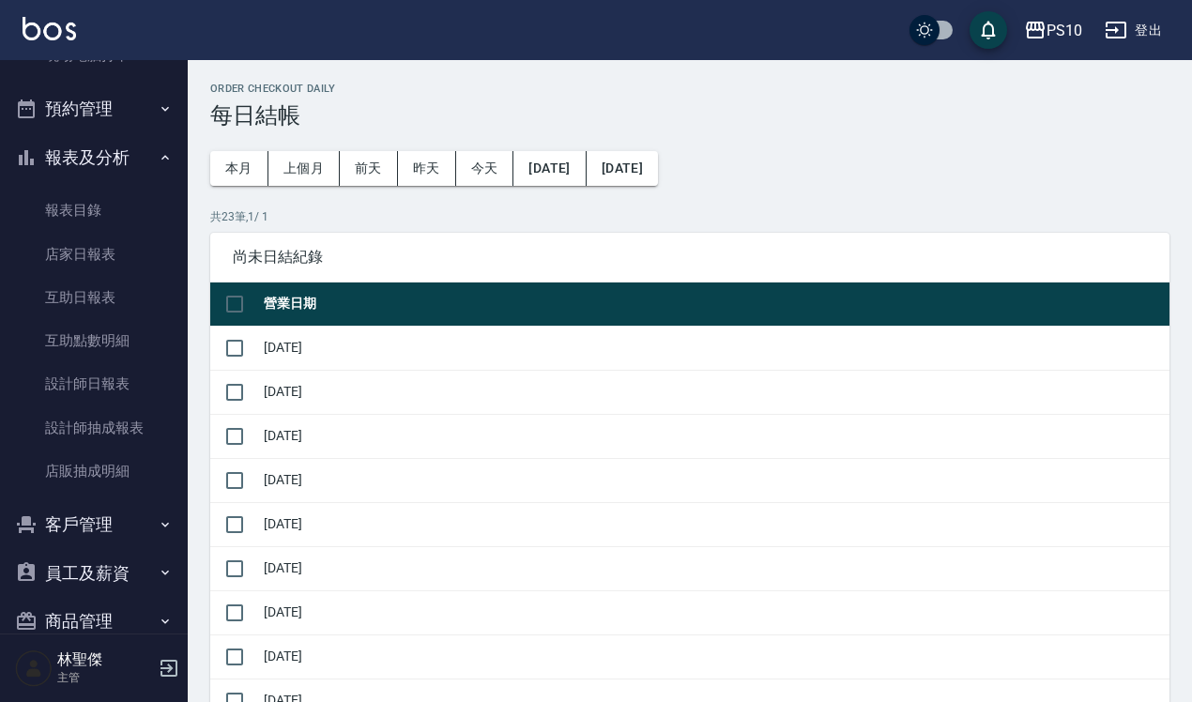
scroll to position [352, 0]
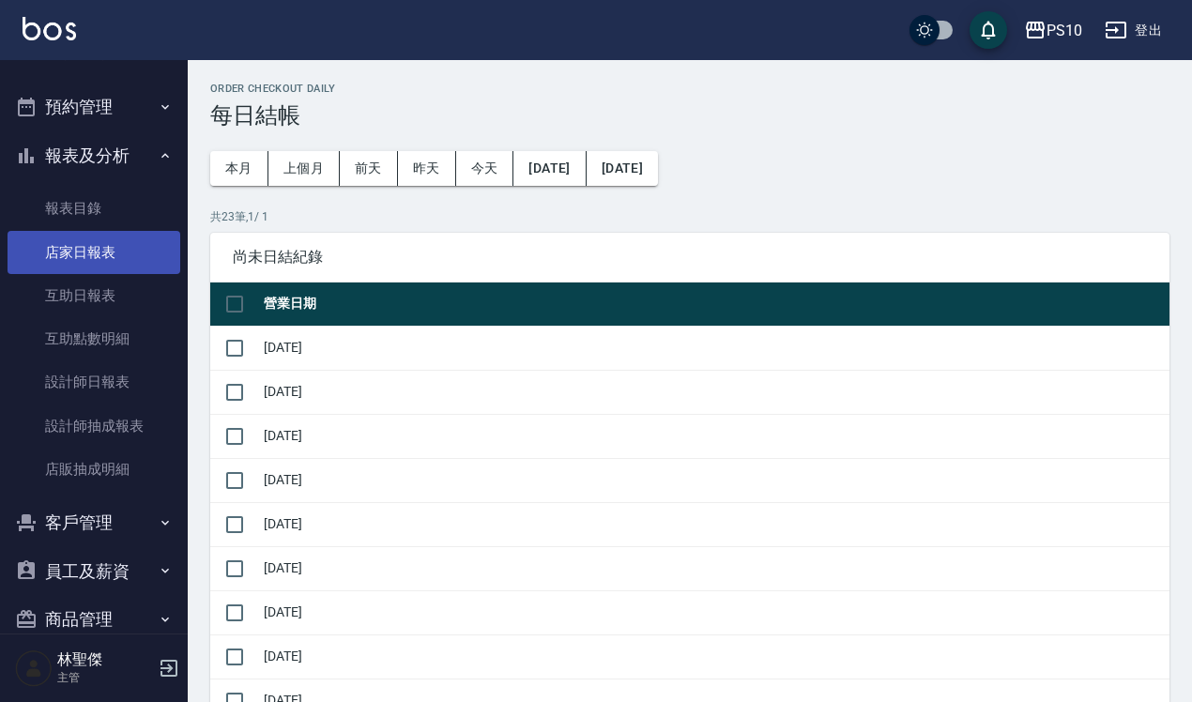
click at [105, 255] on link "店家日報表" at bounding box center [94, 252] width 173 height 43
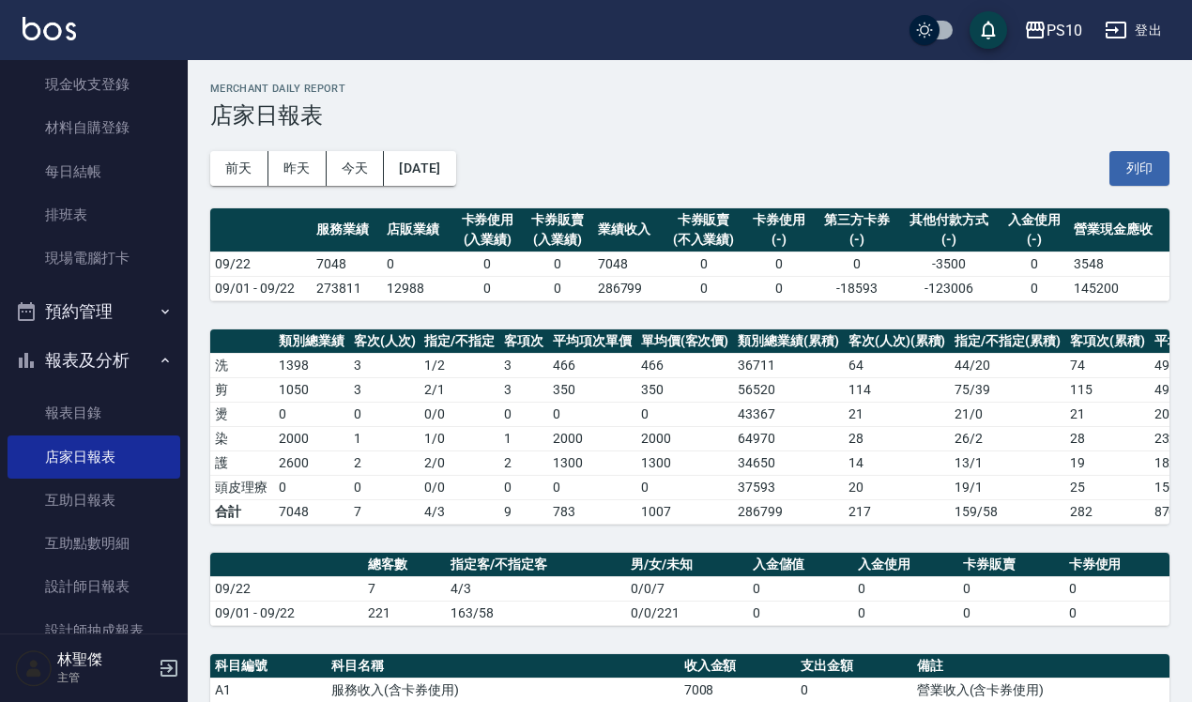
scroll to position [235, 0]
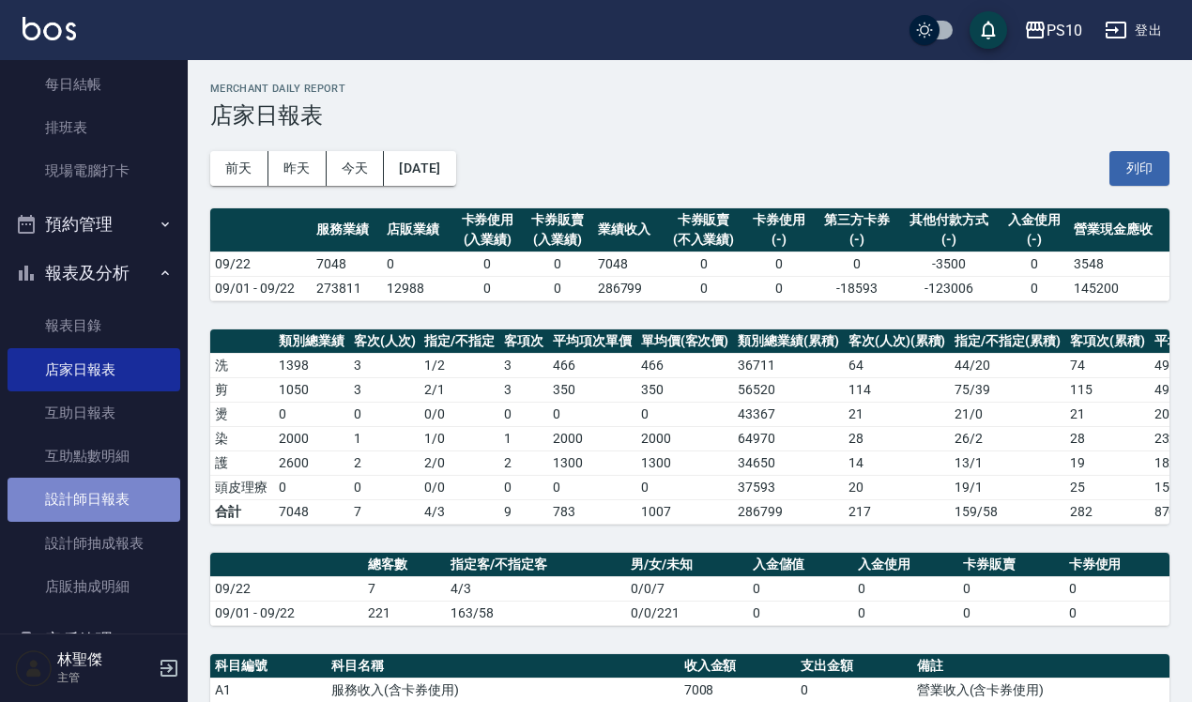
click at [120, 496] on link "設計師日報表" at bounding box center [94, 499] width 173 height 43
